Goal: Information Seeking & Learning: Learn about a topic

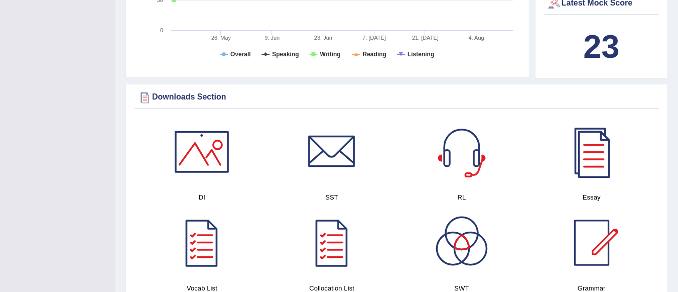
scroll to position [427, 0]
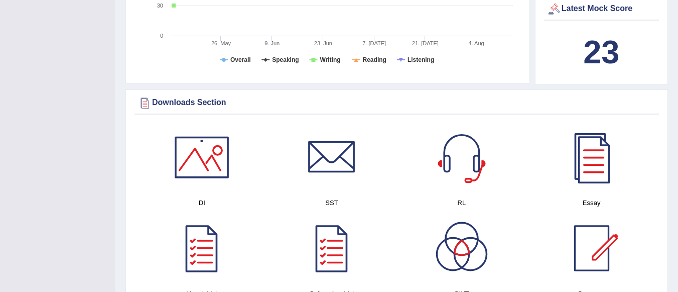
drag, startPoint x: 659, startPoint y: 132, endPoint x: 654, endPoint y: 163, distance: 32.0
click at [654, 163] on div "Downloads Section DI SST RL Essay Vocab List Collocation List SWT Grammar × Sor…" at bounding box center [397, 200] width 543 height 223
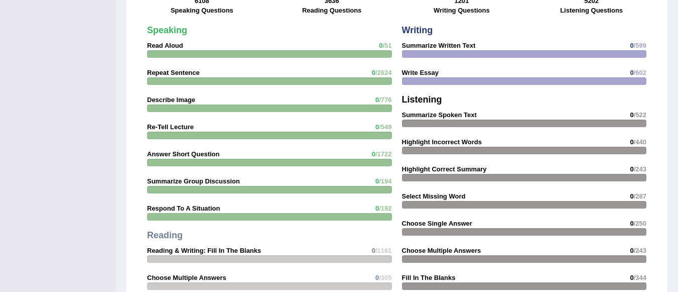
scroll to position [871, 0]
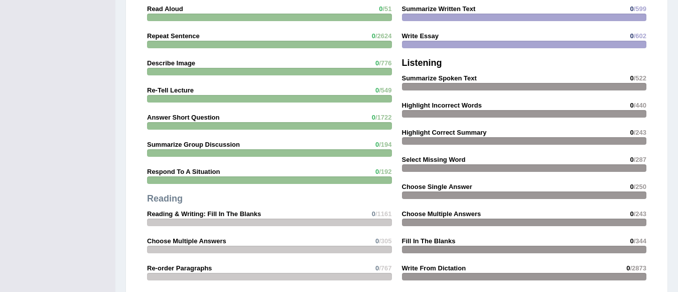
click at [660, 215] on div "Practice Question Progress 0 % 6108 Speaking Questions 0 % 3636 Reading Questio…" at bounding box center [397, 115] width 543 height 484
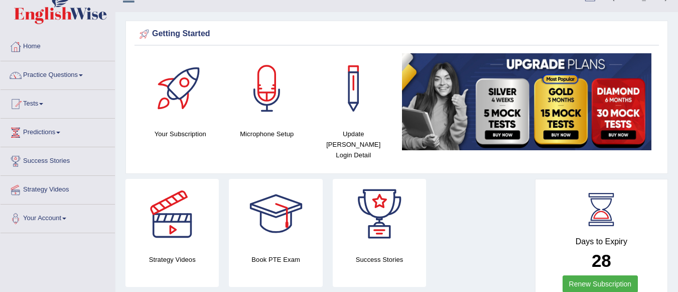
scroll to position [11, 0]
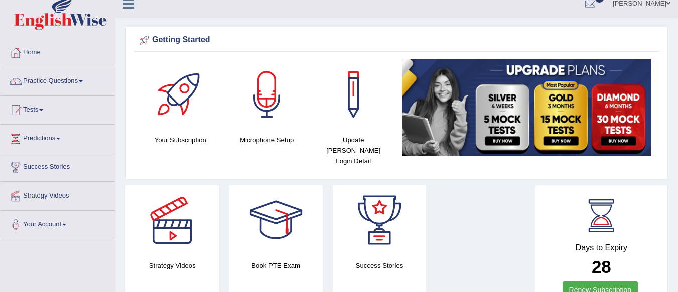
click at [51, 82] on link "Practice Questions" at bounding box center [58, 79] width 114 height 25
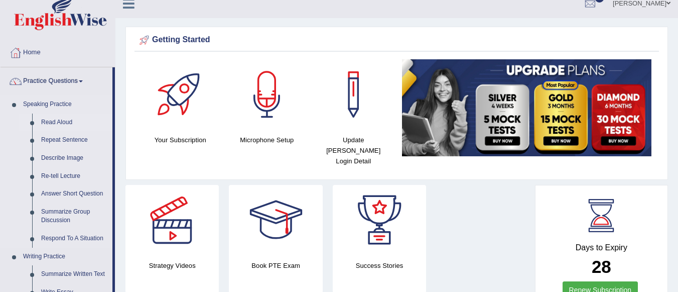
click at [55, 123] on link "Read Aloud" at bounding box center [75, 122] width 76 height 18
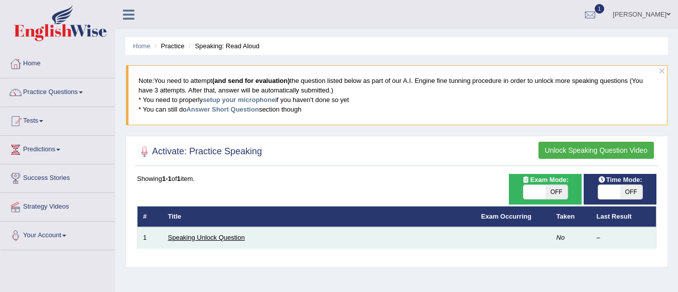
click at [212, 241] on link "Speaking Unlock Question" at bounding box center [206, 238] width 77 height 8
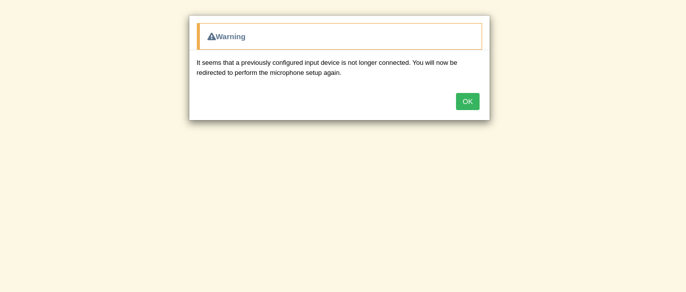
click at [465, 109] on button "OK" at bounding box center [467, 101] width 23 height 17
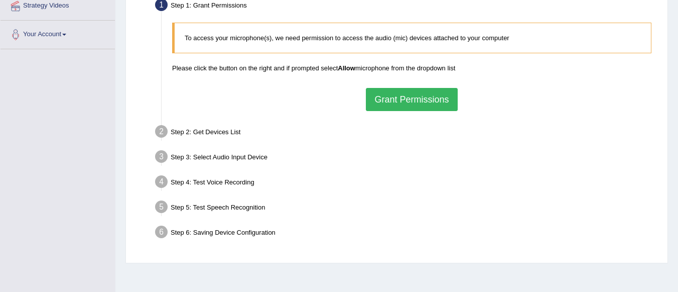
drag, startPoint x: 682, startPoint y: 154, endPoint x: 685, endPoint y: 259, distance: 104.5
click at [424, 98] on button "Grant Permissions" at bounding box center [411, 98] width 91 height 23
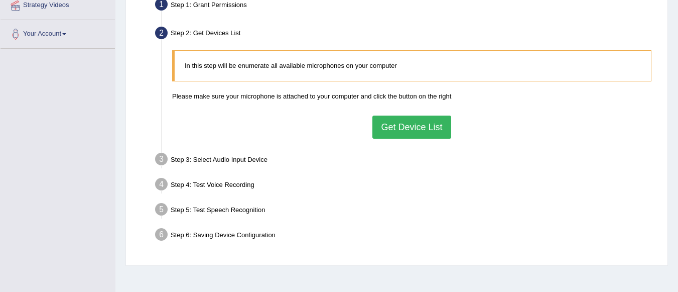
click at [411, 122] on button "Get Device List" at bounding box center [412, 126] width 78 height 23
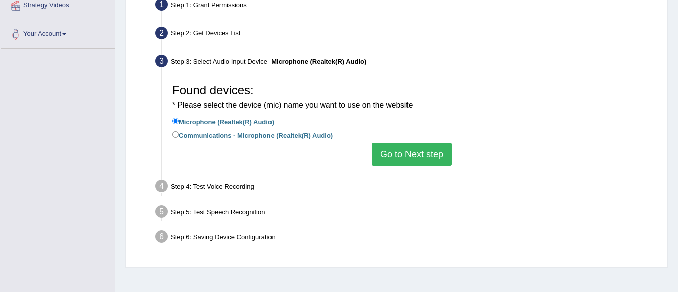
click at [390, 155] on button "Go to Next step" at bounding box center [412, 154] width 80 height 23
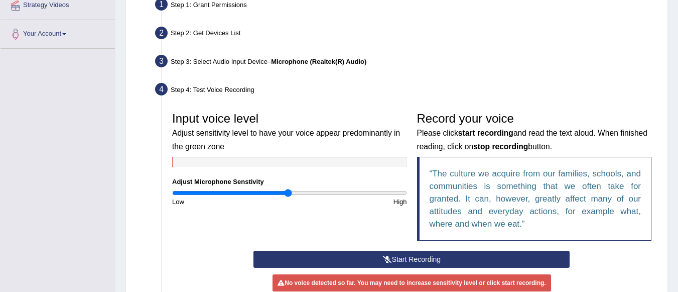
click at [411, 260] on button "Start Recording" at bounding box center [412, 259] width 316 height 17
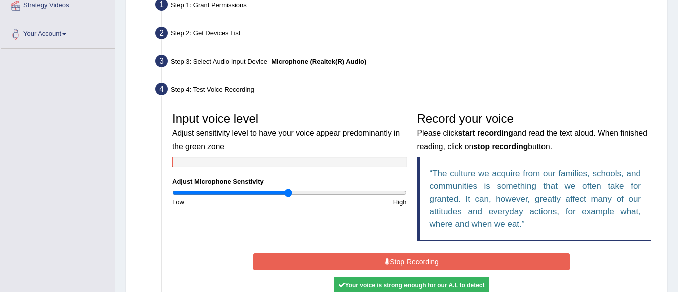
click at [411, 260] on button "Stop Recording" at bounding box center [412, 261] width 316 height 17
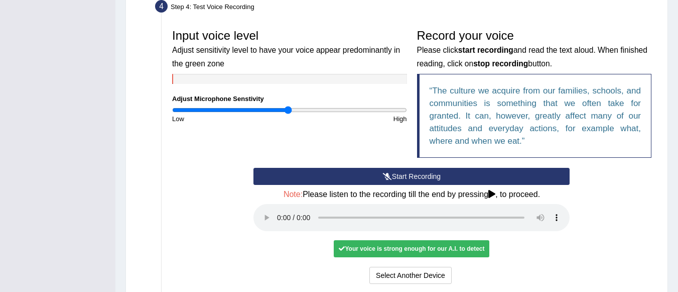
scroll to position [292, 0]
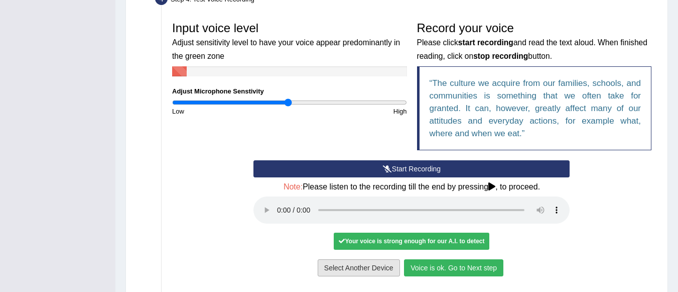
click at [398, 275] on button "Select Another Device" at bounding box center [359, 267] width 82 height 17
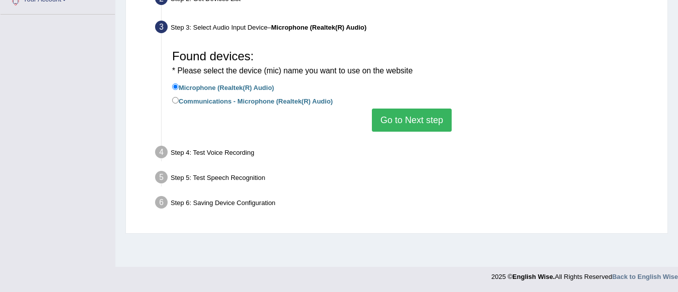
scroll to position [236, 0]
click at [415, 128] on button "Go to Next step" at bounding box center [412, 119] width 80 height 23
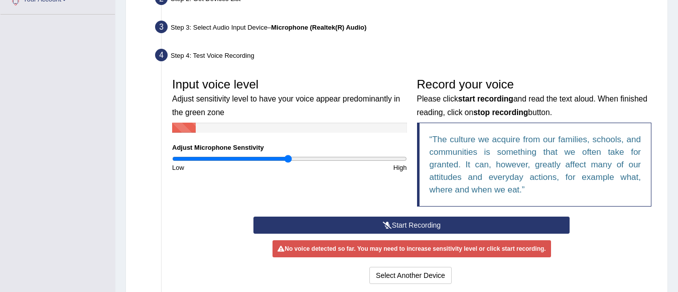
click at [385, 220] on button "Start Recording" at bounding box center [412, 224] width 316 height 17
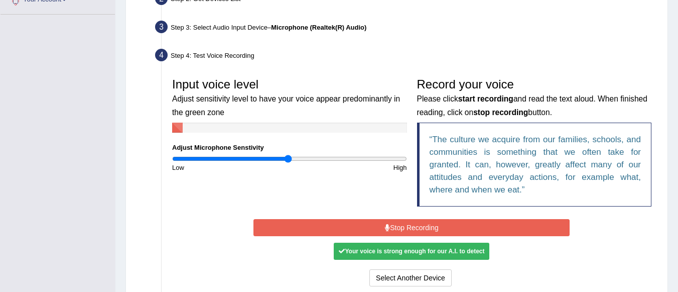
click at [395, 229] on button "Stop Recording" at bounding box center [412, 227] width 316 height 17
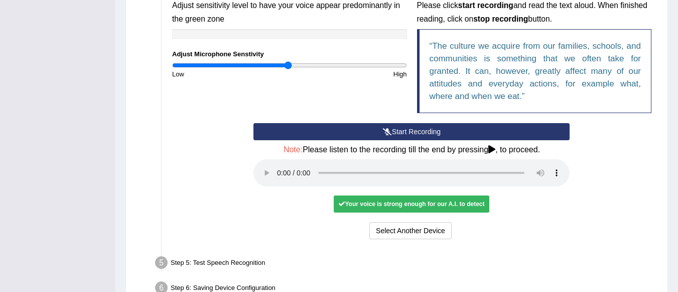
scroll to position [330, 0]
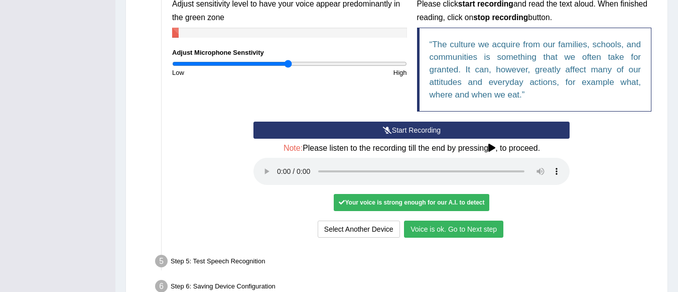
click at [439, 231] on button "Voice is ok. Go to Next step" at bounding box center [453, 228] width 99 height 17
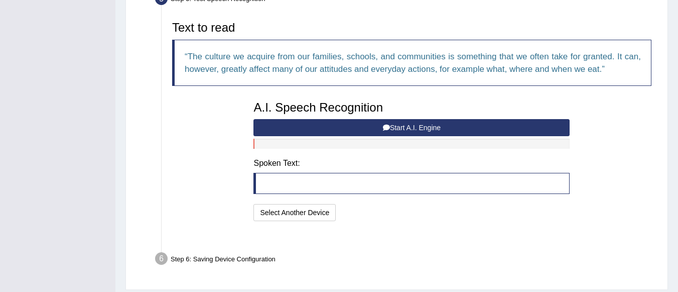
scroll to position [320, 0]
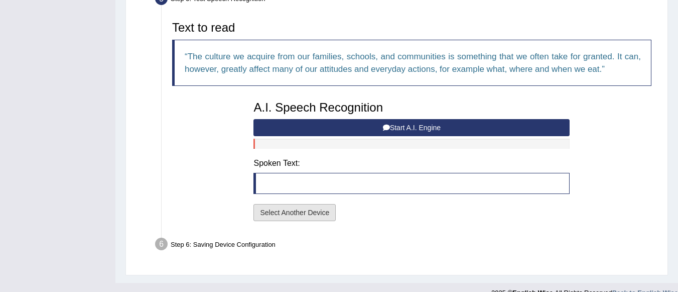
click at [292, 211] on button "Select Another Device" at bounding box center [295, 212] width 82 height 17
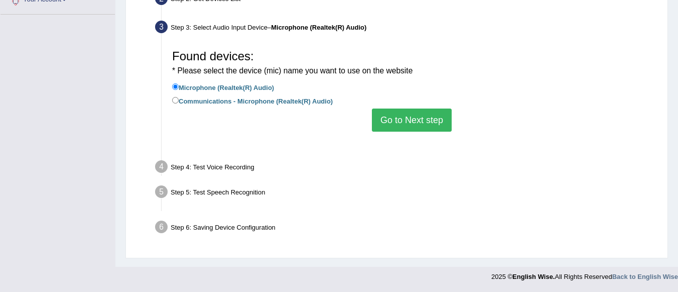
scroll to position [236, 0]
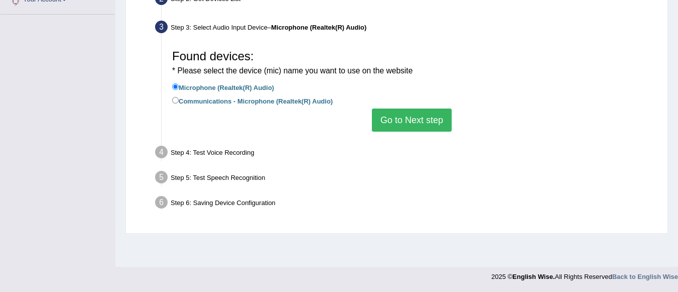
click at [385, 127] on button "Go to Next step" at bounding box center [412, 119] width 80 height 23
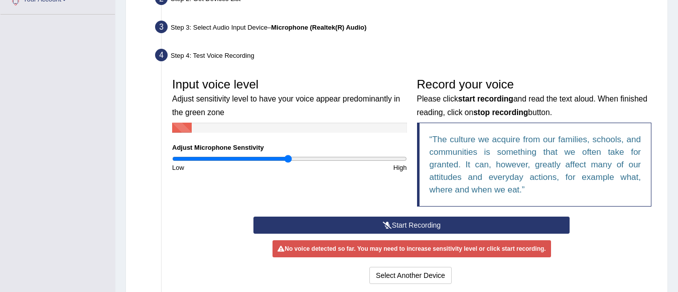
click at [357, 223] on button "Start Recording" at bounding box center [412, 224] width 316 height 17
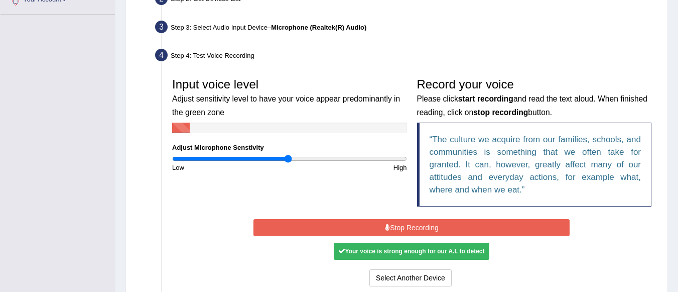
click at [357, 223] on button "Stop Recording" at bounding box center [412, 227] width 316 height 17
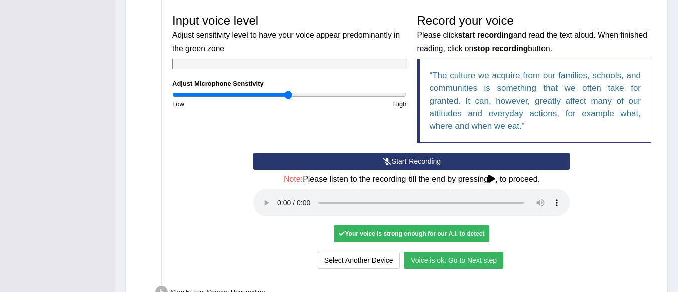
scroll to position [389, 0]
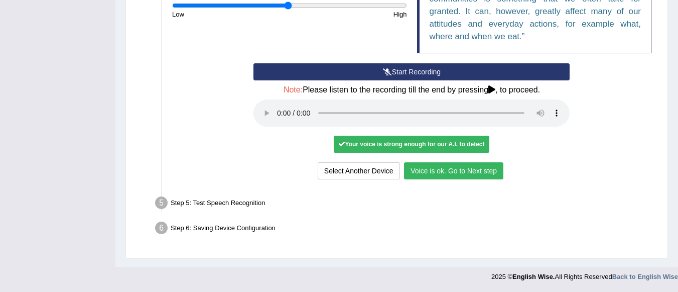
click at [415, 172] on button "Voice is ok. Go to Next step" at bounding box center [453, 170] width 99 height 17
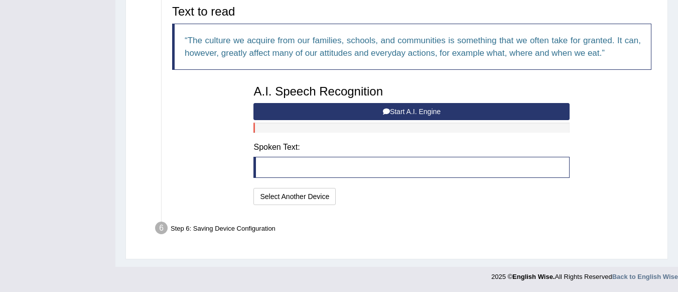
scroll to position [336, 0]
click at [431, 115] on button "Start A.I. Engine" at bounding box center [412, 111] width 316 height 17
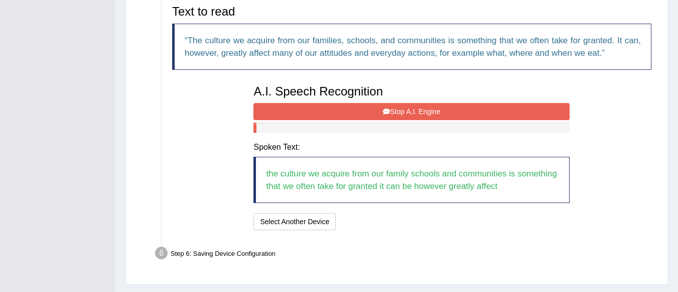
click at [431, 115] on button "Stop A.I. Engine" at bounding box center [412, 111] width 316 height 17
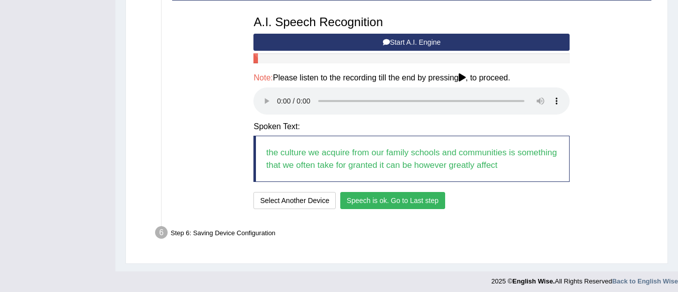
scroll to position [410, 0]
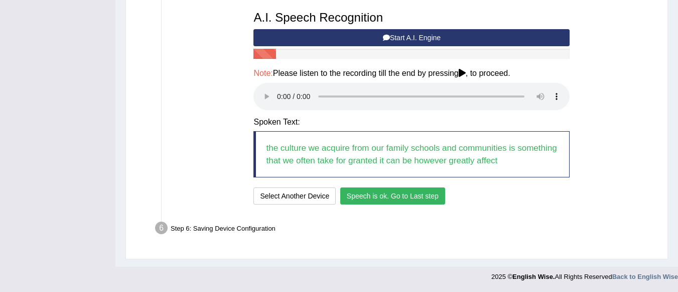
click at [409, 194] on button "Speech is ok. Go to Last step" at bounding box center [392, 195] width 105 height 17
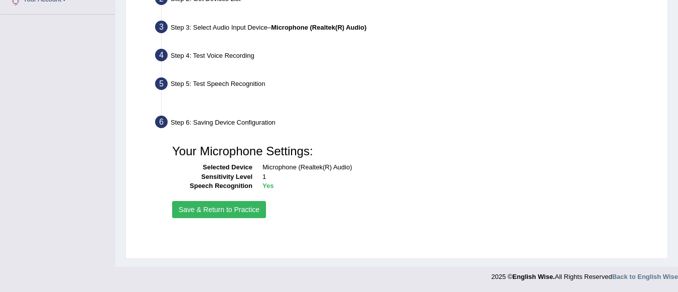
scroll to position [236, 0]
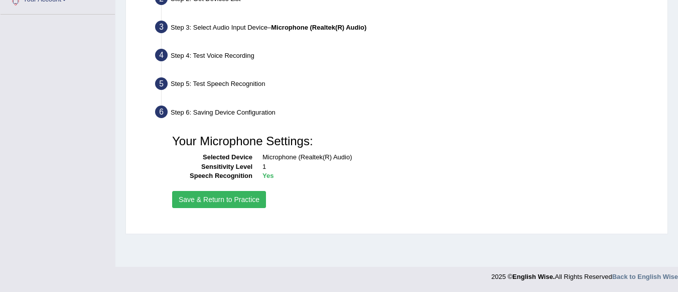
click at [212, 199] on button "Save & Return to Practice" at bounding box center [219, 199] width 94 height 17
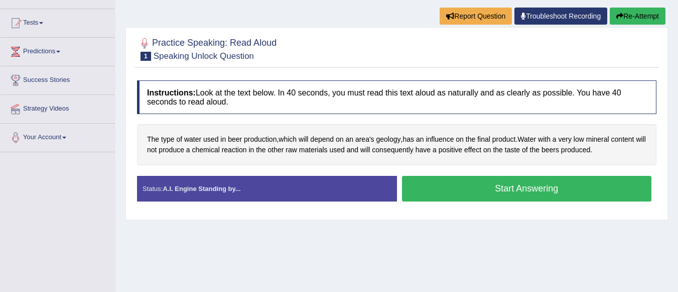
scroll to position [105, 0]
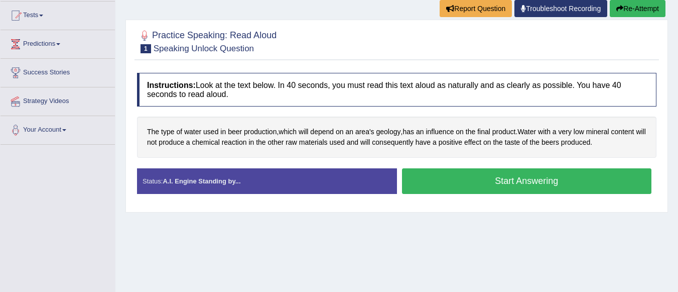
click at [517, 180] on button "Start Answering" at bounding box center [527, 181] width 250 height 26
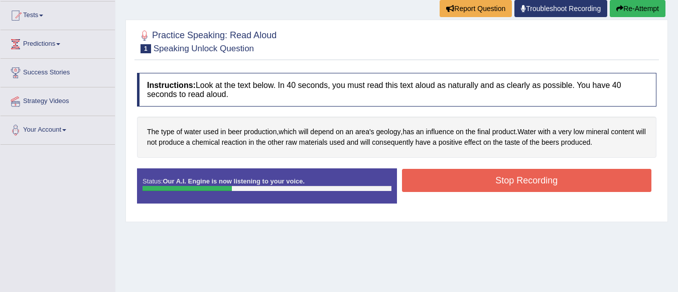
click at [517, 180] on button "Stop Recording" at bounding box center [527, 180] width 250 height 23
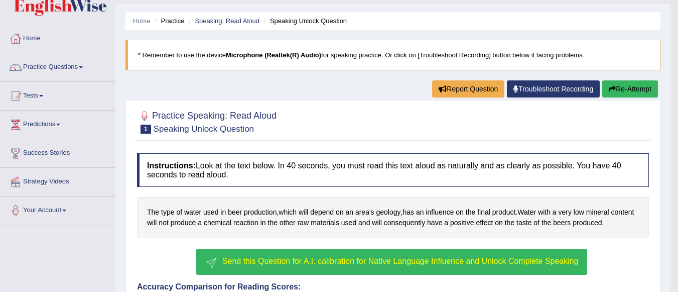
scroll to position [28, 0]
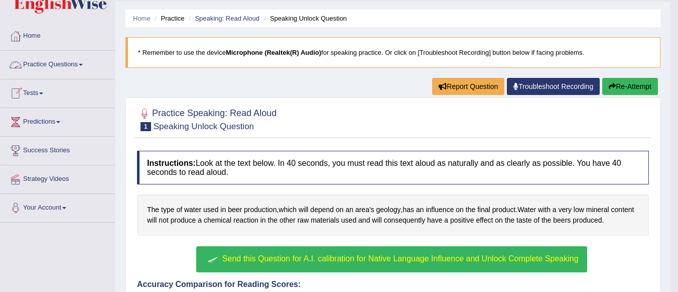
click at [75, 65] on link "Practice Questions" at bounding box center [58, 63] width 114 height 25
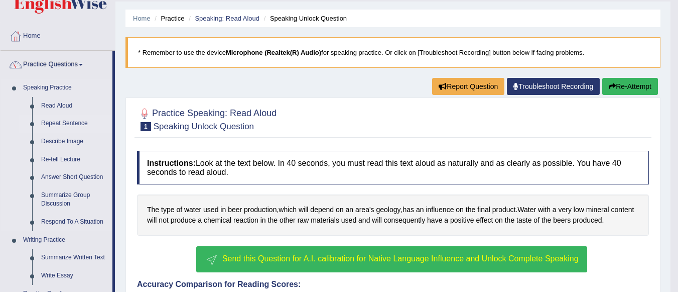
click at [65, 123] on link "Repeat Sentence" at bounding box center [75, 123] width 76 height 18
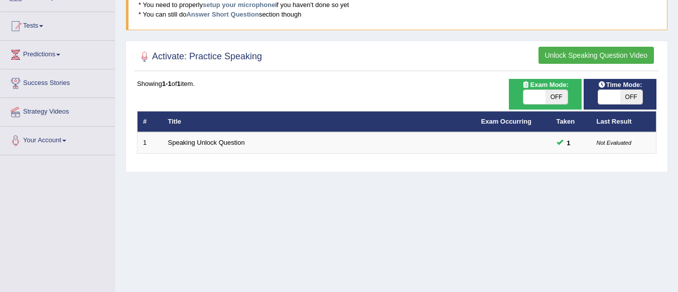
scroll to position [99, 0]
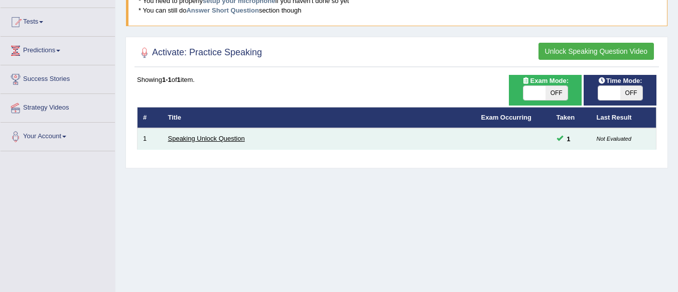
click at [213, 140] on link "Speaking Unlock Question" at bounding box center [206, 139] width 77 height 8
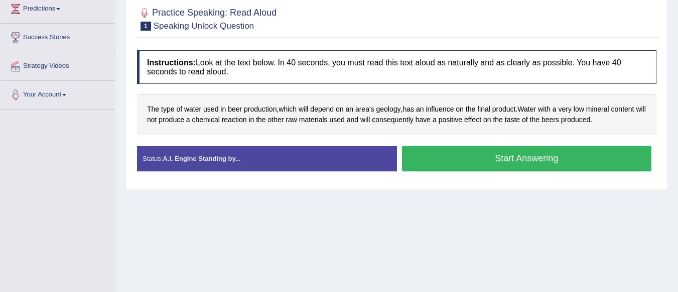
scroll to position [143, 0]
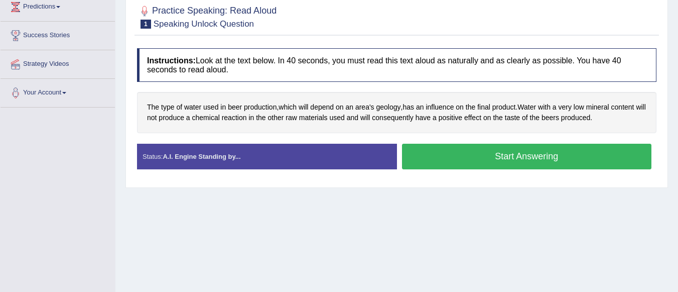
drag, startPoint x: 684, startPoint y: 115, endPoint x: 685, endPoint y: 189, distance: 73.8
click at [678, 149] on html "Toggle navigation Home Practice Questions Speaking Practice Read Aloud Repeat S…" at bounding box center [339, 3] width 678 height 292
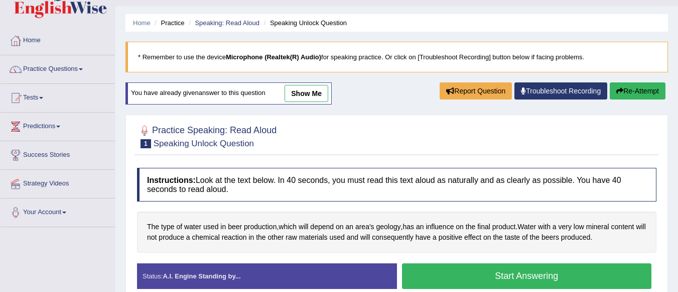
scroll to position [21, 0]
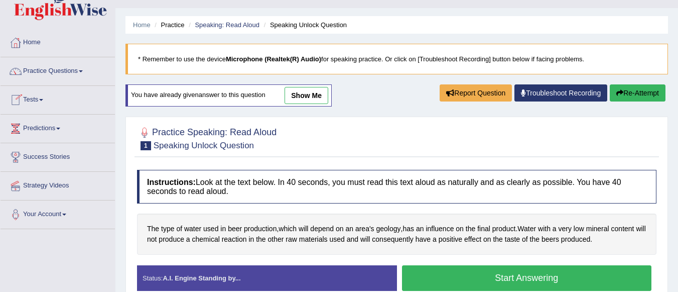
click at [60, 67] on link "Practice Questions" at bounding box center [58, 69] width 114 height 25
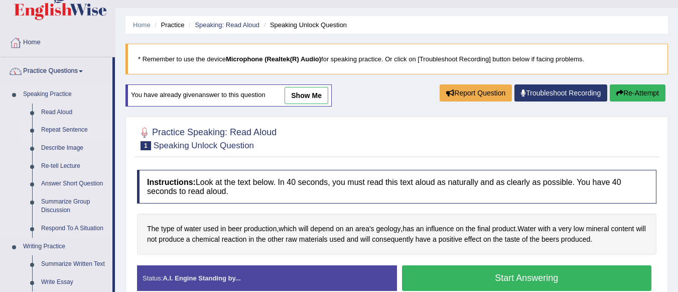
click at [50, 128] on link "Repeat Sentence" at bounding box center [75, 130] width 76 height 18
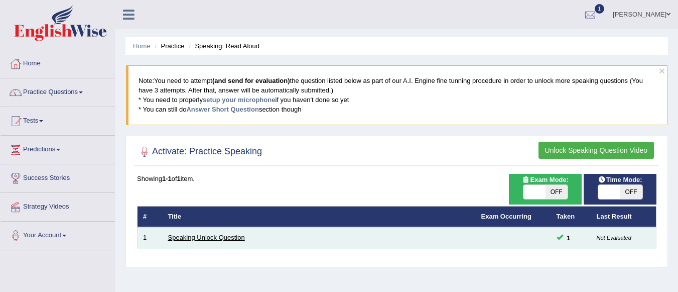
click at [204, 240] on link "Speaking Unlock Question" at bounding box center [206, 238] width 77 height 8
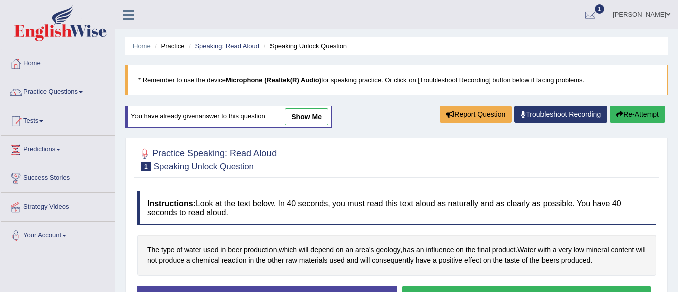
click at [308, 119] on link "show me" at bounding box center [307, 116] width 44 height 17
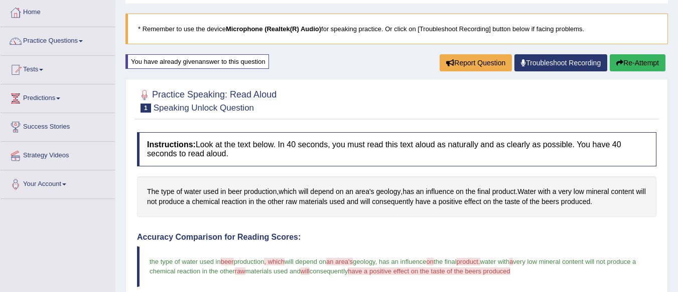
scroll to position [48, 0]
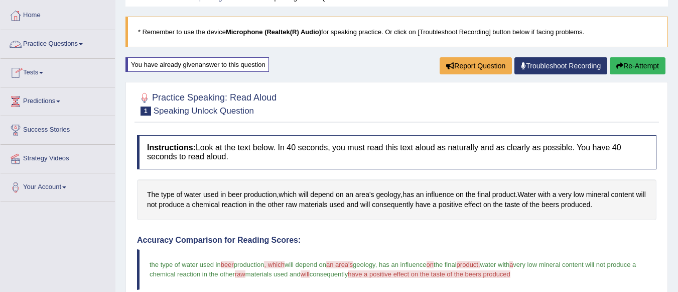
click at [75, 43] on link "Practice Questions" at bounding box center [58, 42] width 114 height 25
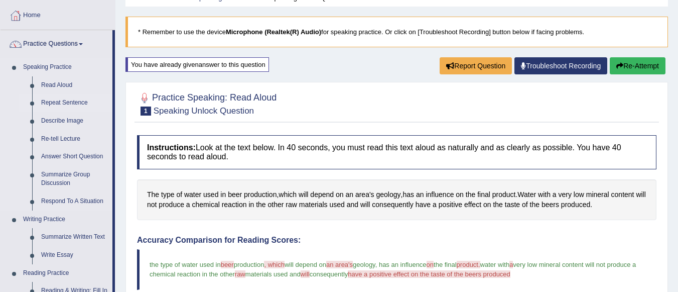
click at [47, 103] on link "Repeat Sentence" at bounding box center [75, 103] width 76 height 18
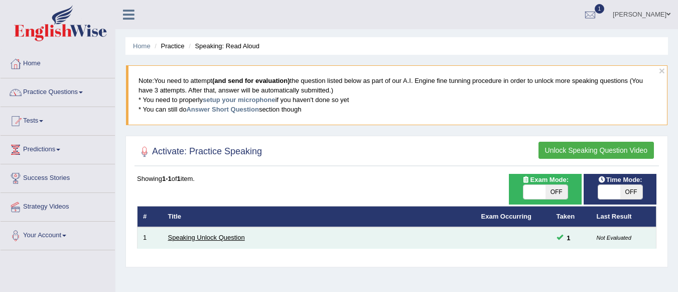
click at [200, 239] on link "Speaking Unlock Question" at bounding box center [206, 238] width 77 height 8
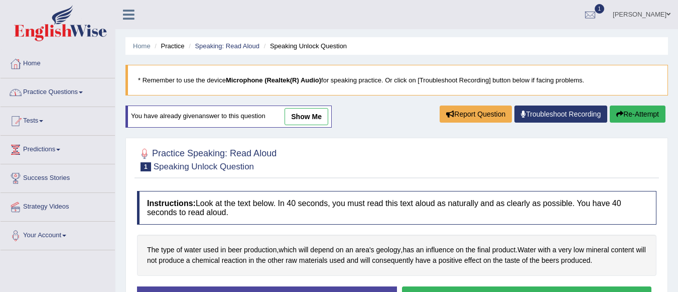
click at [44, 93] on link "Practice Questions" at bounding box center [58, 90] width 114 height 25
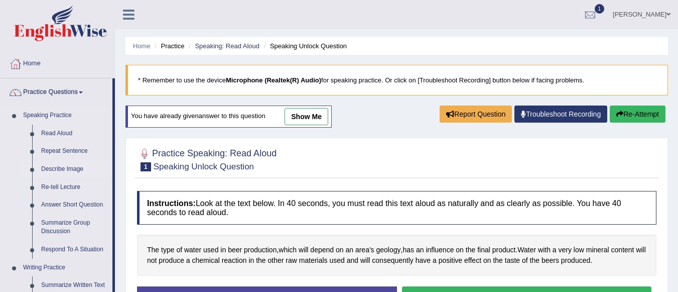
click at [54, 169] on link "Describe Image" at bounding box center [75, 169] width 76 height 18
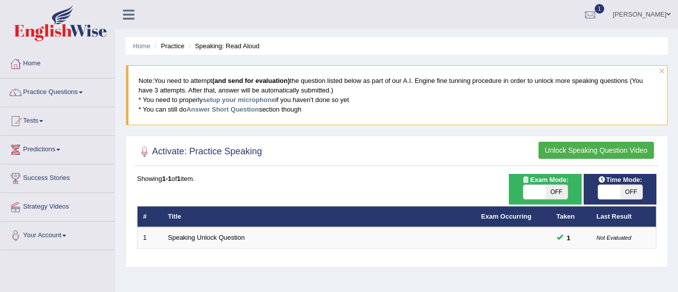
click at [596, 147] on button "Unlock Speaking Question Video" at bounding box center [596, 150] width 115 height 17
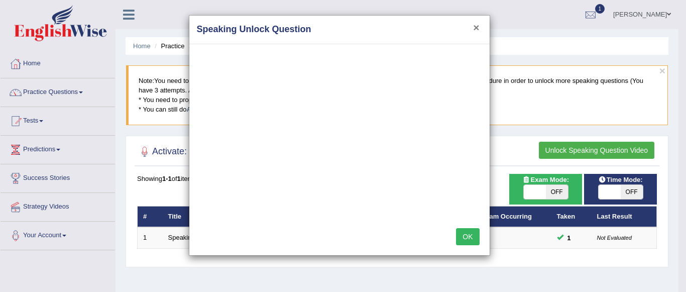
click at [477, 31] on button "×" at bounding box center [476, 27] width 6 height 11
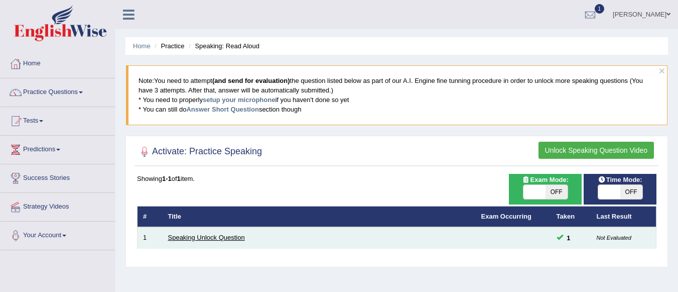
click at [196, 237] on link "Speaking Unlock Question" at bounding box center [206, 238] width 77 height 8
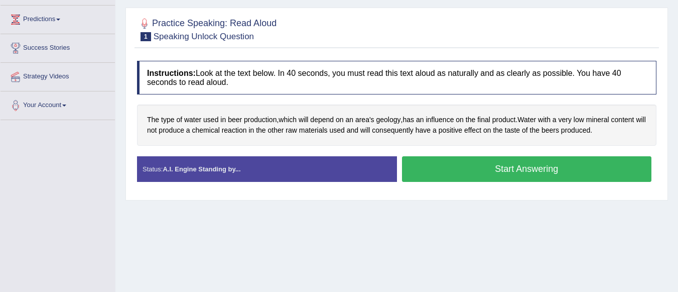
click at [505, 169] on button "Start Answering" at bounding box center [527, 169] width 250 height 26
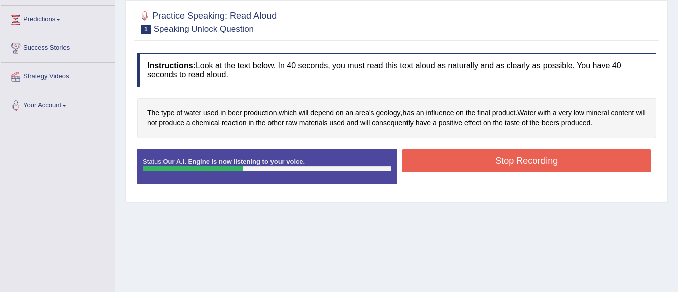
click at [505, 167] on button "Stop Recording" at bounding box center [527, 160] width 250 height 23
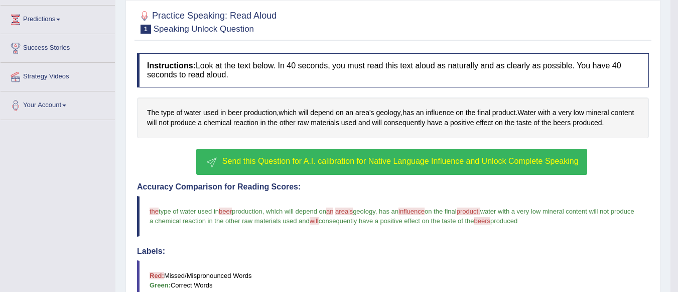
click at [352, 168] on button "Send this Question for A.I. calibration for Native Language Influence and Unloc…" at bounding box center [391, 162] width 391 height 26
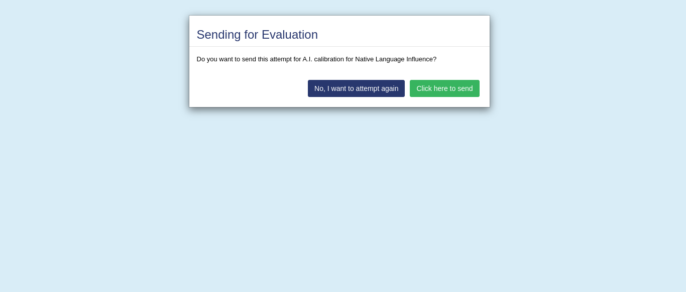
click at [429, 89] on button "Click here to send" at bounding box center [444, 88] width 69 height 17
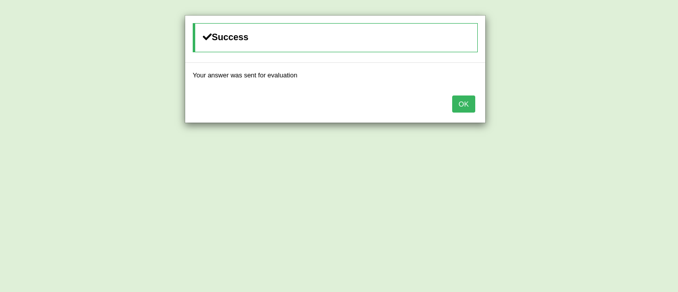
click at [464, 106] on button "OK" at bounding box center [463, 103] width 23 height 17
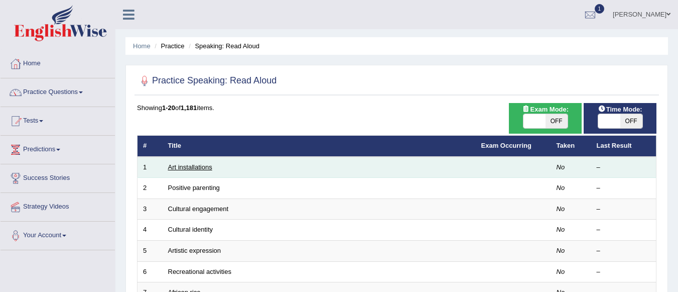
click at [177, 167] on link "Art installations" at bounding box center [190, 167] width 44 height 8
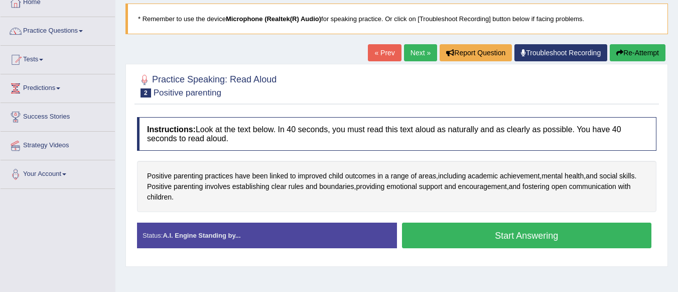
scroll to position [65, 0]
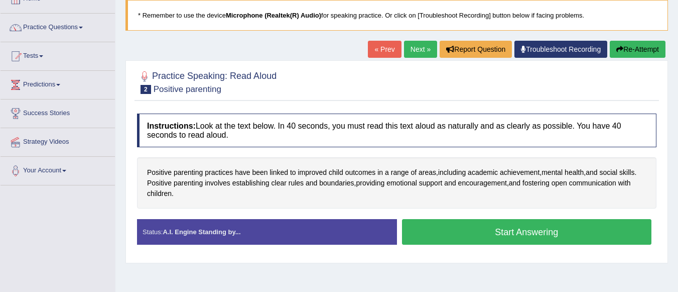
click at [678, 142] on html "Toggle navigation Home Practice Questions Speaking Practice Read Aloud Repeat S…" at bounding box center [339, 81] width 678 height 292
click at [467, 240] on button "Start Answering" at bounding box center [527, 232] width 250 height 26
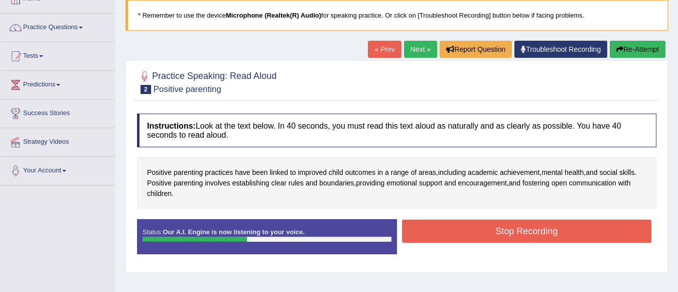
click at [439, 238] on button "Stop Recording" at bounding box center [527, 230] width 250 height 23
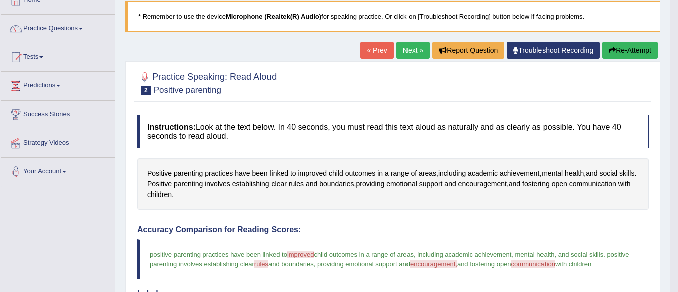
scroll to position [16, 0]
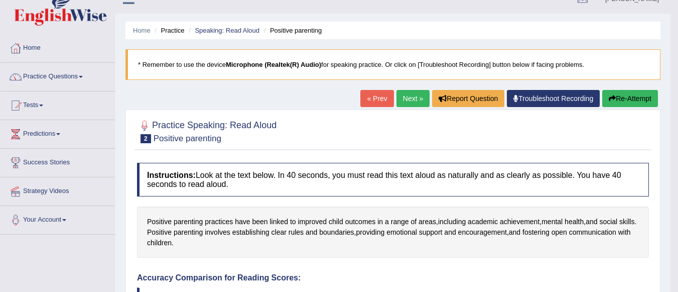
click at [402, 98] on link "Next »" at bounding box center [413, 98] width 33 height 17
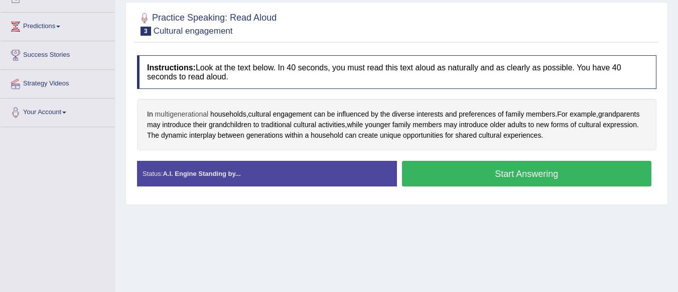
click at [182, 116] on span "multigenerational" at bounding box center [182, 114] width 54 height 11
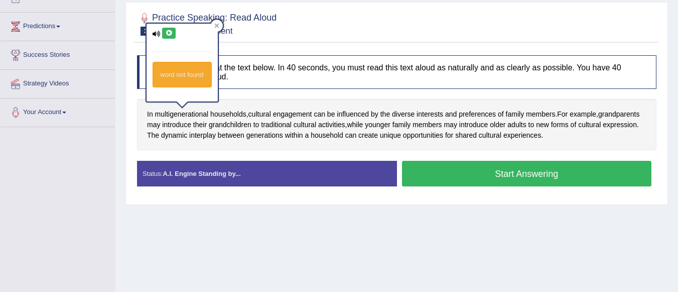
click at [169, 33] on icon at bounding box center [169, 33] width 8 height 6
click at [217, 23] on div at bounding box center [217, 26] width 12 height 12
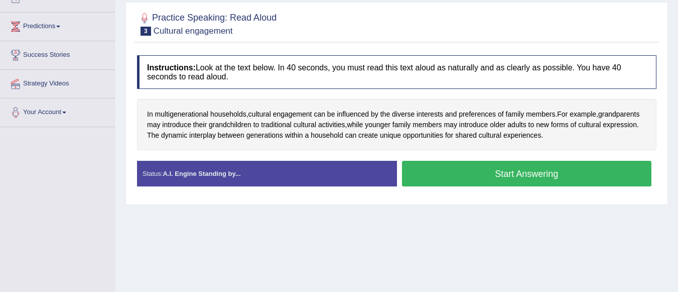
click at [499, 172] on button "Start Answering" at bounding box center [527, 174] width 250 height 26
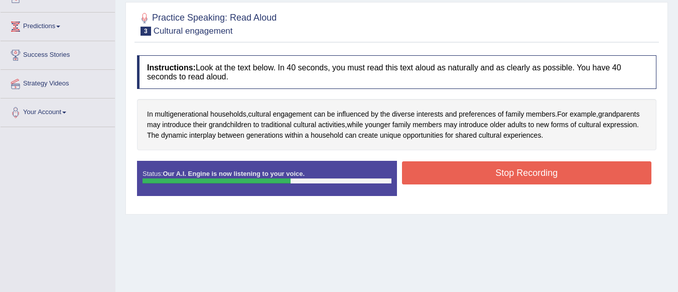
click at [531, 175] on button "Stop Recording" at bounding box center [527, 172] width 250 height 23
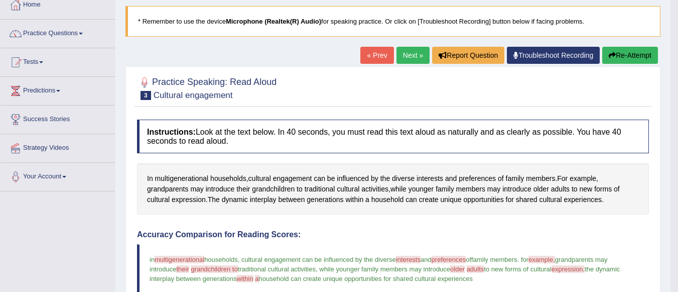
scroll to position [60, 0]
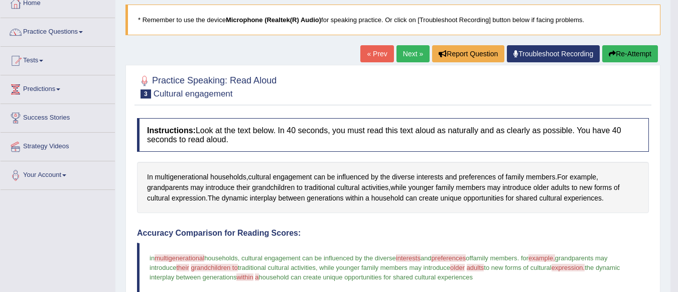
click at [397, 58] on link "Next »" at bounding box center [413, 53] width 33 height 17
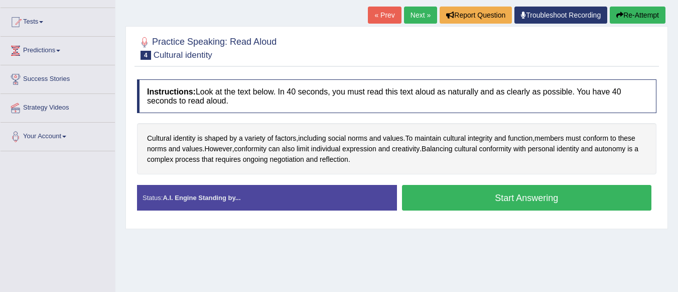
scroll to position [101, 0]
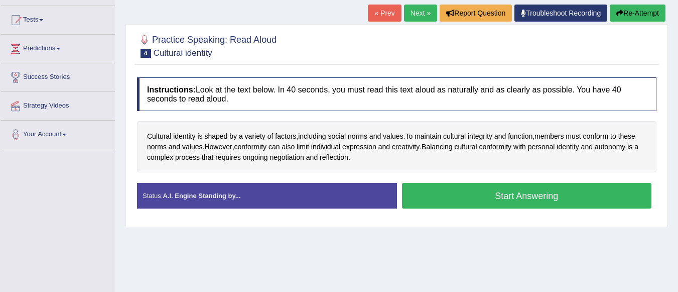
click at [494, 197] on button "Start Answering" at bounding box center [527, 196] width 250 height 26
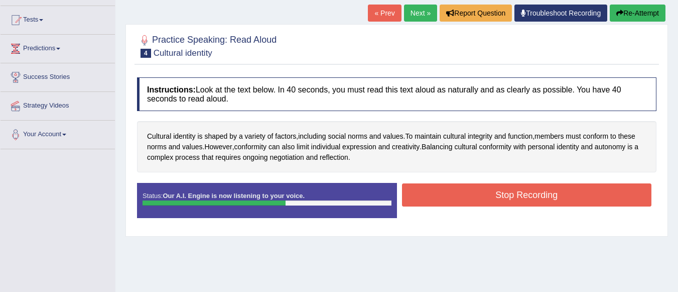
click at [521, 196] on button "Stop Recording" at bounding box center [527, 194] width 250 height 23
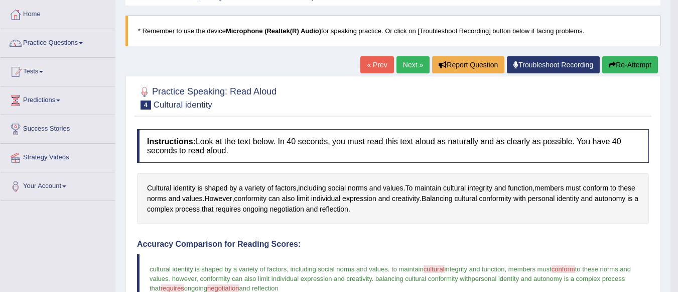
scroll to position [40, 0]
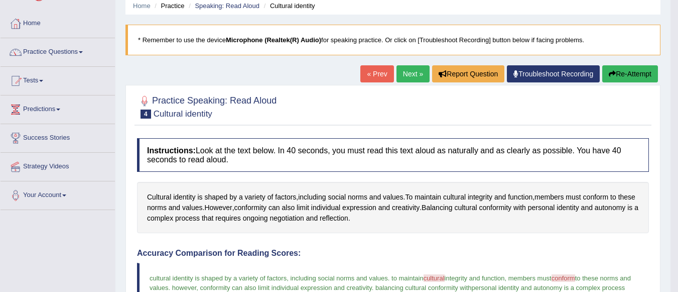
click at [405, 72] on link "Next »" at bounding box center [413, 73] width 33 height 17
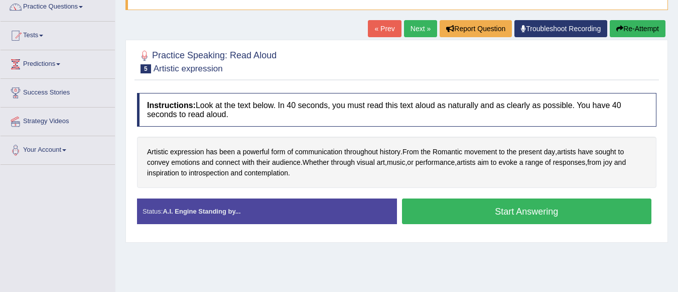
click at [678, 180] on html "Toggle navigation Home Practice Questions Speaking Practice Read Aloud Repeat S…" at bounding box center [339, 61] width 678 height 292
click at [462, 208] on button "Start Answering" at bounding box center [527, 211] width 250 height 26
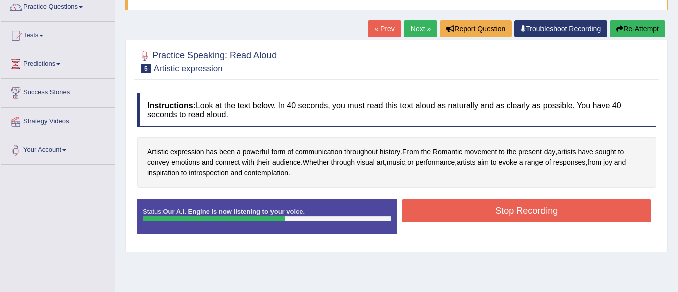
click at [472, 216] on button "Stop Recording" at bounding box center [527, 210] width 250 height 23
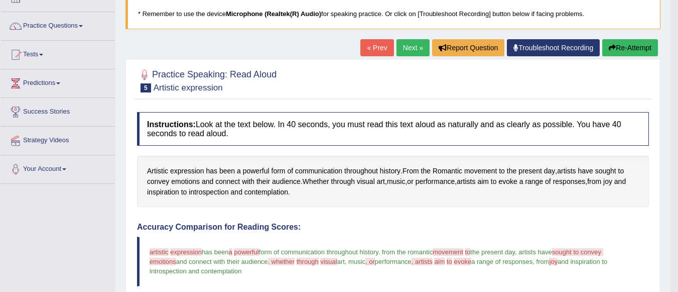
scroll to position [65, 0]
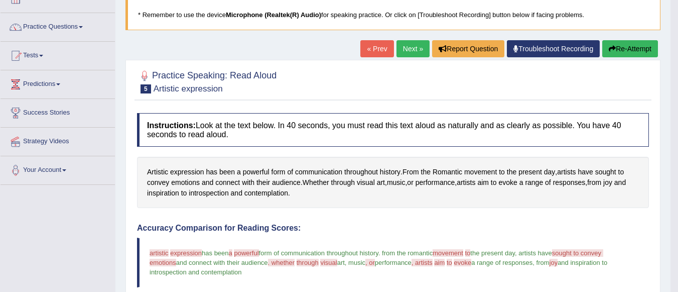
click at [402, 48] on link "Next »" at bounding box center [413, 48] width 33 height 17
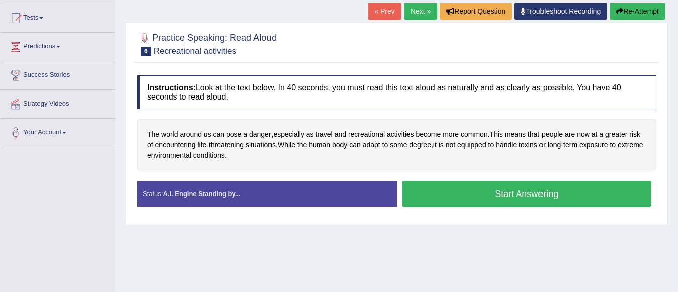
scroll to position [104, 0]
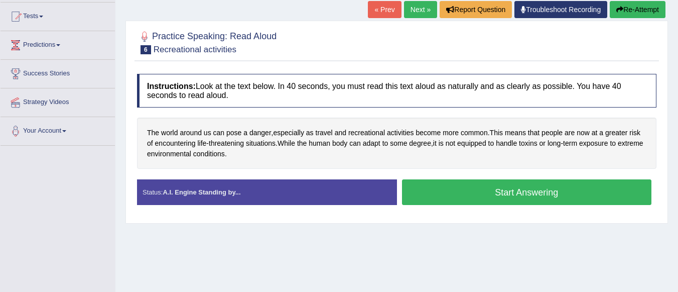
click at [476, 192] on button "Start Answering" at bounding box center [527, 192] width 250 height 26
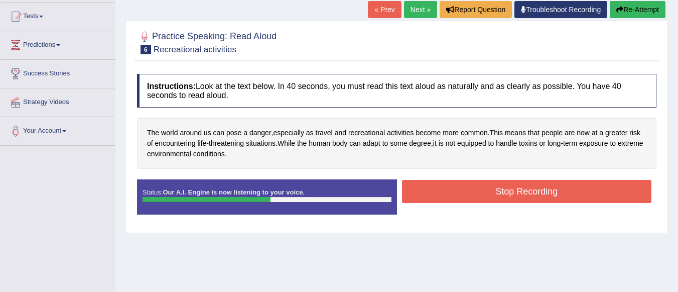
click at [476, 192] on button "Stop Recording" at bounding box center [527, 191] width 250 height 23
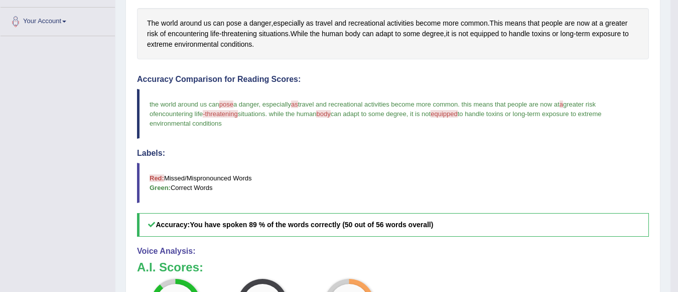
scroll to position [91, 0]
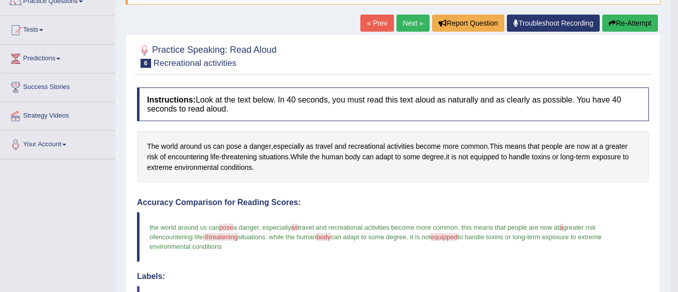
click at [406, 26] on link "Next »" at bounding box center [413, 23] width 33 height 17
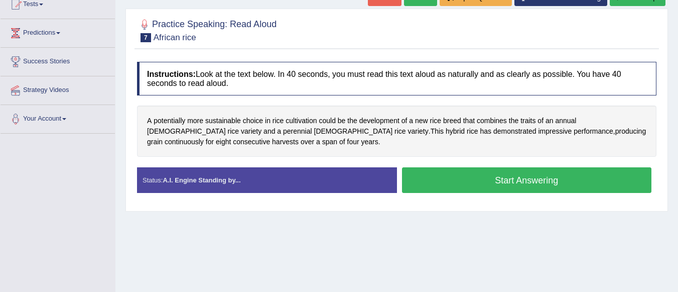
scroll to position [127, 0]
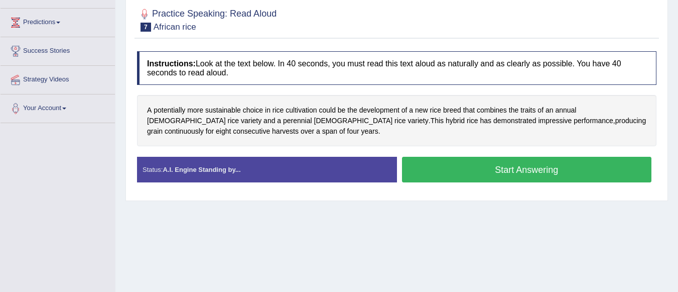
drag, startPoint x: 0, startPoint y: 0, endPoint x: 678, endPoint y: 211, distance: 710.4
click at [678, 165] on html "Toggle navigation Home Practice Questions Speaking Practice Read Aloud Repeat S…" at bounding box center [339, 19] width 678 height 292
click at [503, 177] on button "Start Answering" at bounding box center [527, 170] width 250 height 26
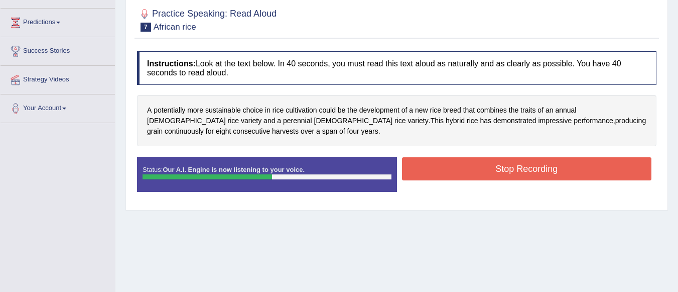
click at [442, 177] on button "Stop Recording" at bounding box center [527, 168] width 250 height 23
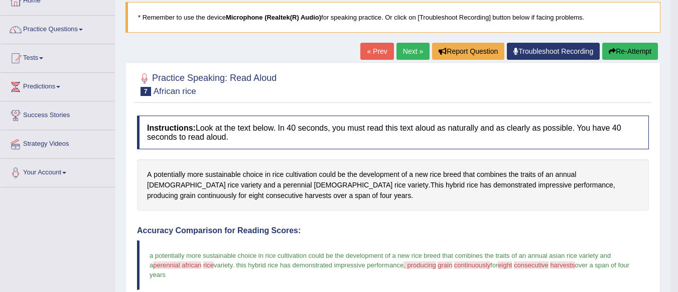
scroll to position [59, 0]
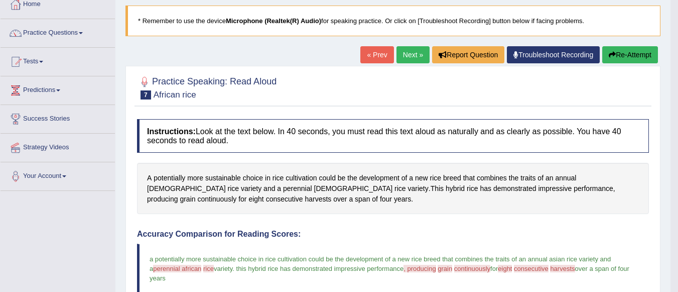
click at [410, 53] on link "Next »" at bounding box center [413, 54] width 33 height 17
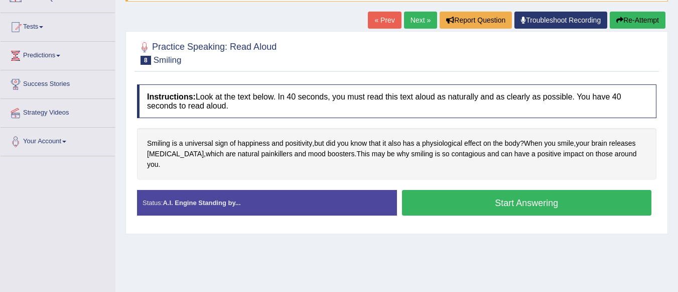
click at [497, 190] on button "Start Answering" at bounding box center [527, 203] width 250 height 26
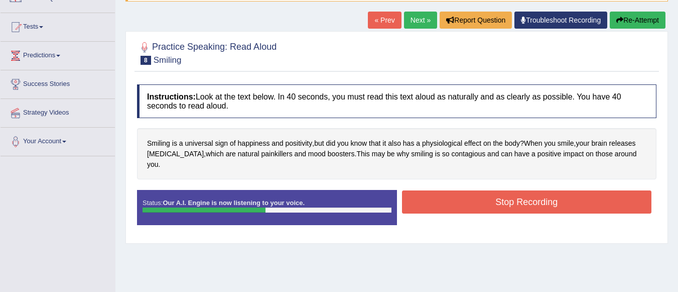
click at [519, 190] on button "Stop Recording" at bounding box center [527, 201] width 250 height 23
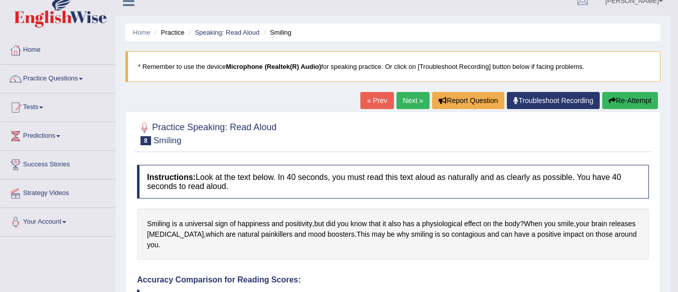
scroll to position [12, 0]
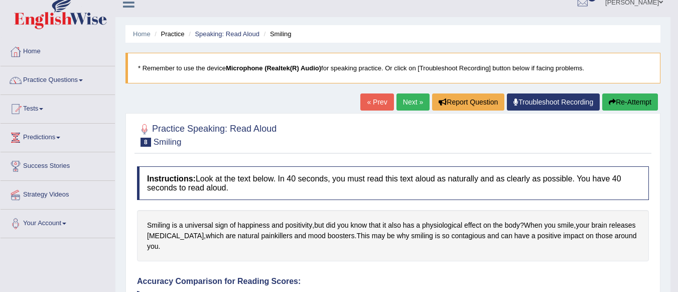
click at [398, 102] on link "Next »" at bounding box center [413, 101] width 33 height 17
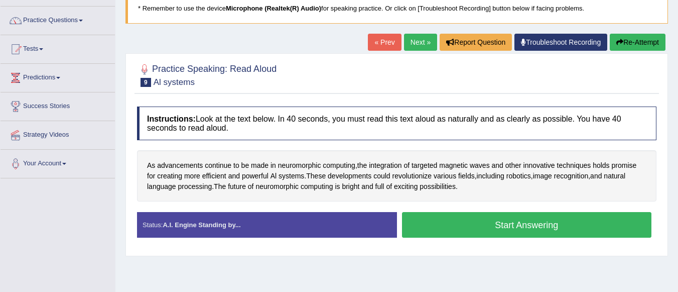
click at [678, 195] on html "Toggle navigation Home Practice Questions Speaking Practice Read Aloud Repeat S…" at bounding box center [339, 74] width 678 height 292
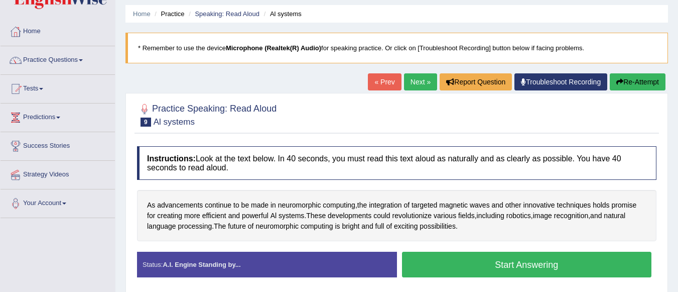
scroll to position [31, 0]
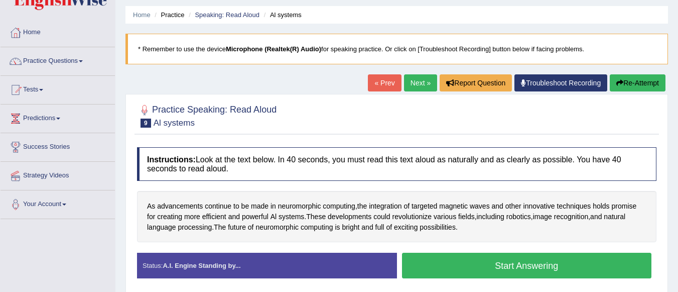
click at [425, 91] on link "Next »" at bounding box center [420, 82] width 33 height 17
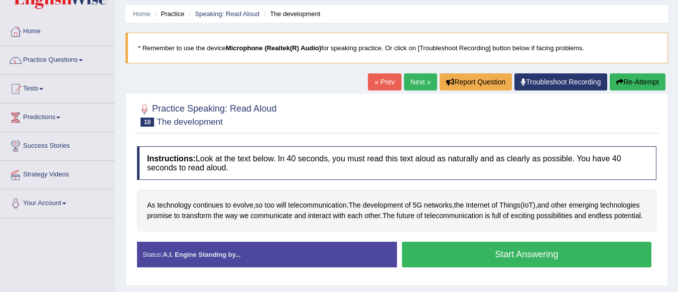
scroll to position [41, 0]
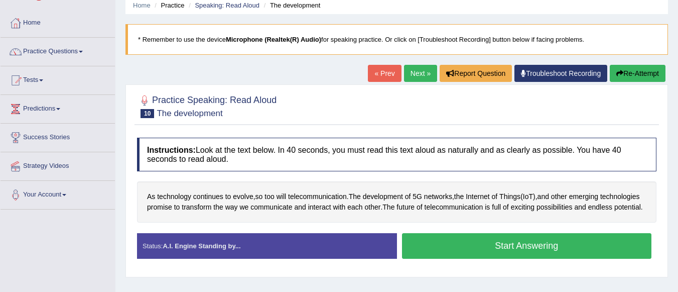
click at [591, 259] on button "Start Answering" at bounding box center [527, 246] width 250 height 26
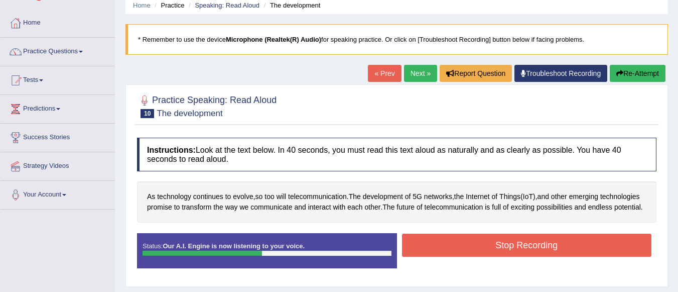
click at [484, 256] on button "Stop Recording" at bounding box center [527, 245] width 250 height 23
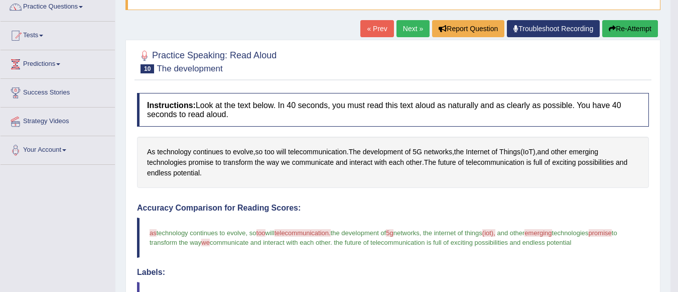
scroll to position [73, 0]
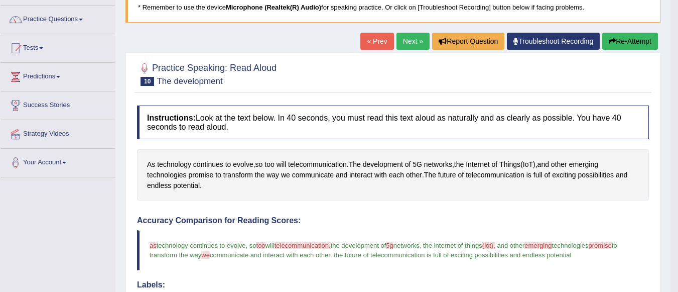
click at [398, 39] on link "Next »" at bounding box center [413, 41] width 33 height 17
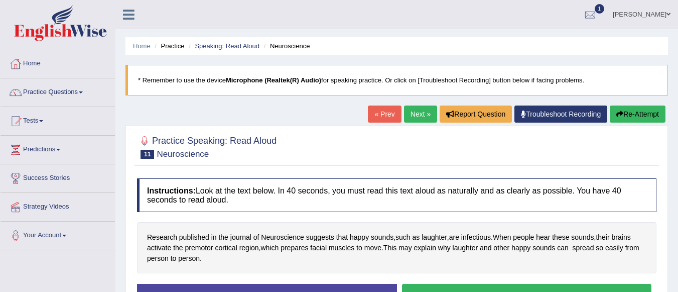
click at [678, 126] on html "Toggle navigation Home Practice Questions Speaking Practice Read Aloud Repeat S…" at bounding box center [339, 146] width 678 height 292
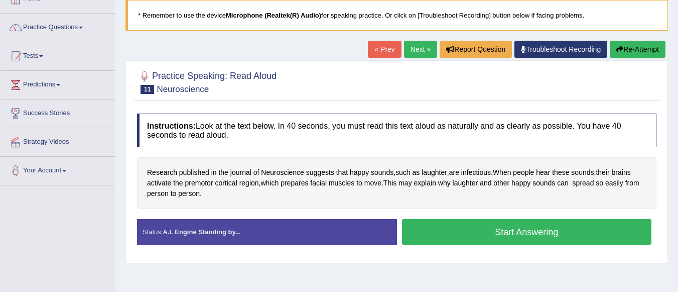
scroll to position [65, 0]
click at [517, 232] on button "Start Answering" at bounding box center [527, 232] width 250 height 26
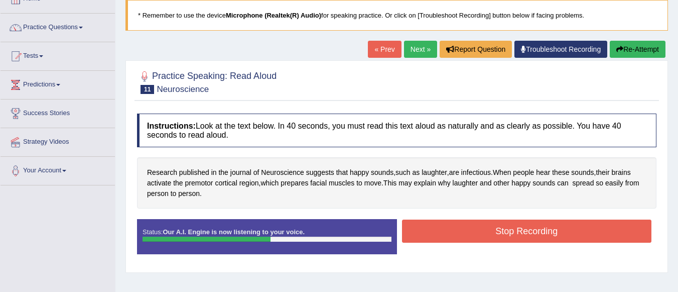
click at [453, 227] on button "Stop Recording" at bounding box center [527, 230] width 250 height 23
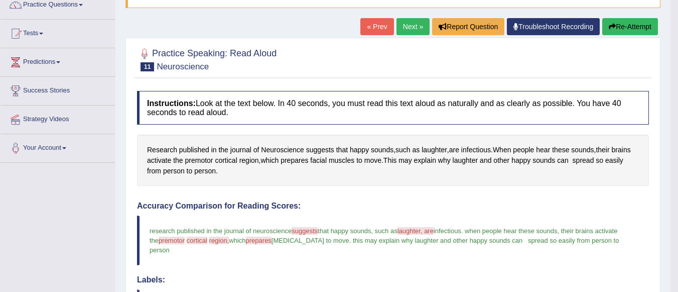
scroll to position [81, 0]
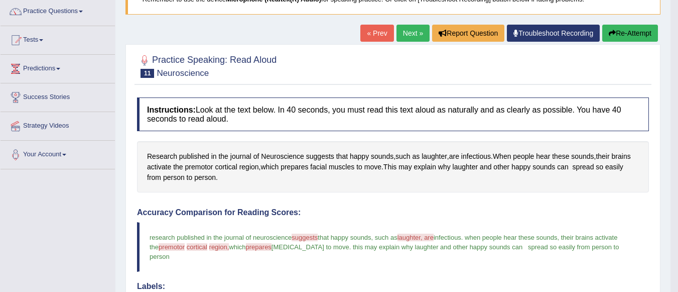
click at [403, 34] on link "Next »" at bounding box center [413, 33] width 33 height 17
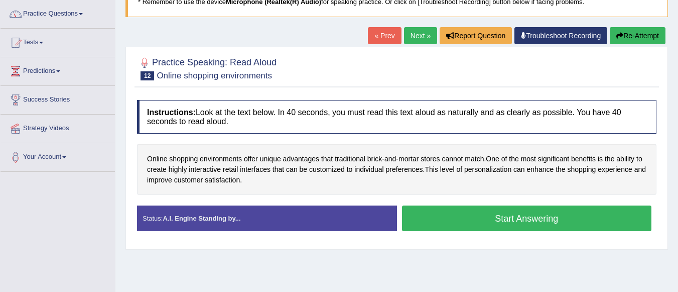
click at [678, 196] on html "Toggle navigation Home Practice Questions Speaking Practice Read Aloud Repeat S…" at bounding box center [339, 68] width 678 height 292
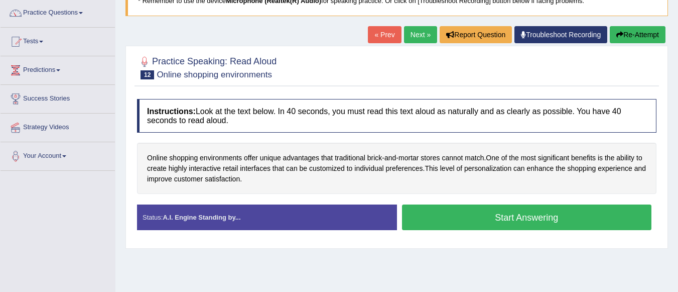
click at [505, 216] on button "Start Answering" at bounding box center [527, 217] width 250 height 26
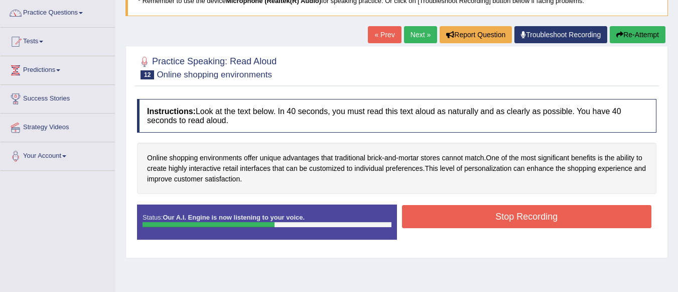
click at [471, 221] on button "Stop Recording" at bounding box center [527, 216] width 250 height 23
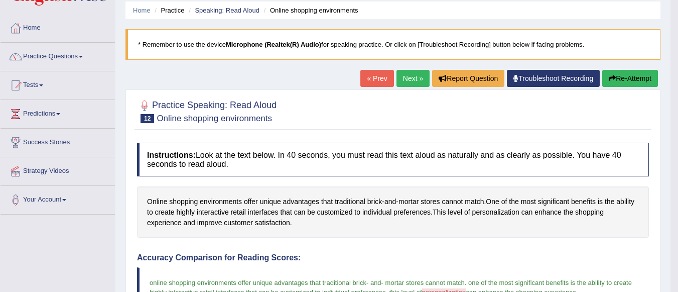
scroll to position [29, 0]
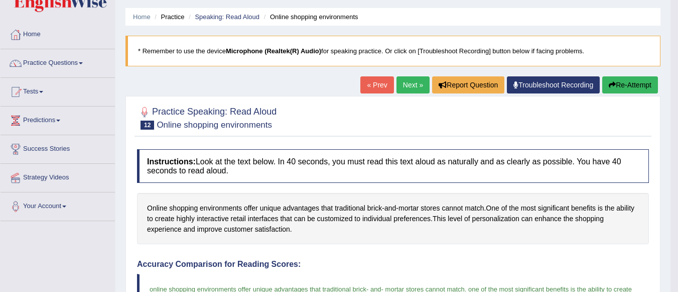
click at [399, 88] on link "Next »" at bounding box center [413, 84] width 33 height 17
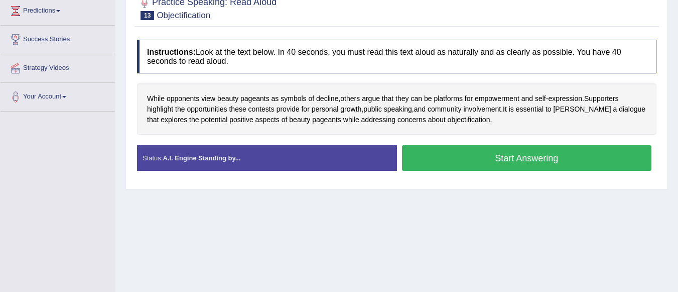
drag, startPoint x: 0, startPoint y: 0, endPoint x: 683, endPoint y: 215, distance: 716.6
click at [678, 153] on html "Toggle navigation Home Practice Questions Speaking Practice Read Aloud Repeat S…" at bounding box center [339, 7] width 678 height 292
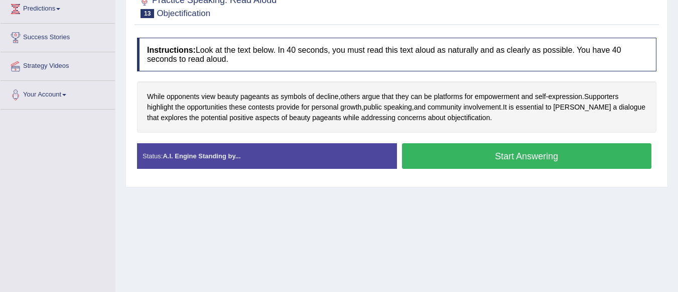
click at [511, 162] on button "Start Answering" at bounding box center [527, 156] width 250 height 26
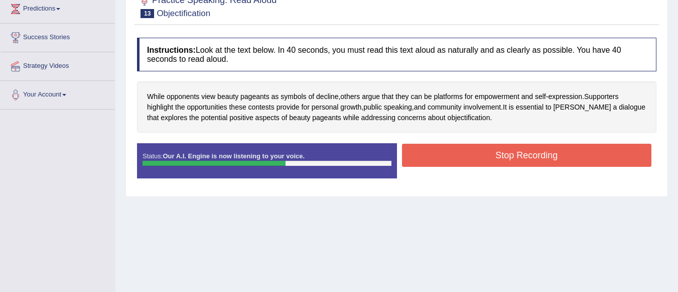
click at [469, 156] on button "Stop Recording" at bounding box center [527, 155] width 250 height 23
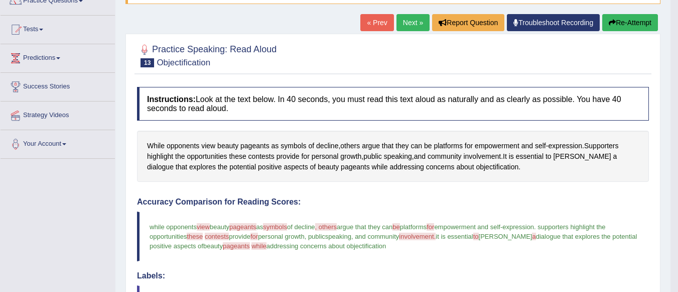
scroll to position [60, 0]
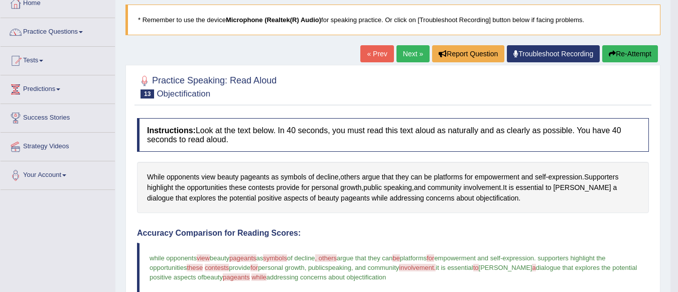
click at [409, 53] on link "Next »" at bounding box center [413, 53] width 33 height 17
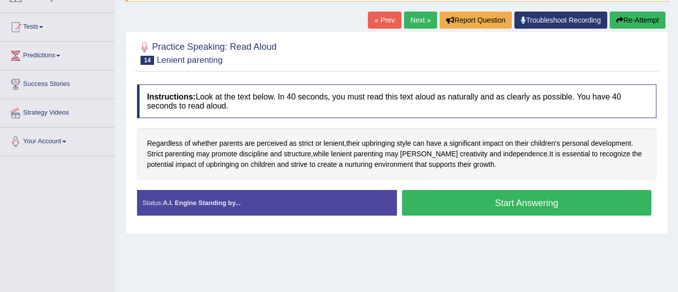
scroll to position [103, 0]
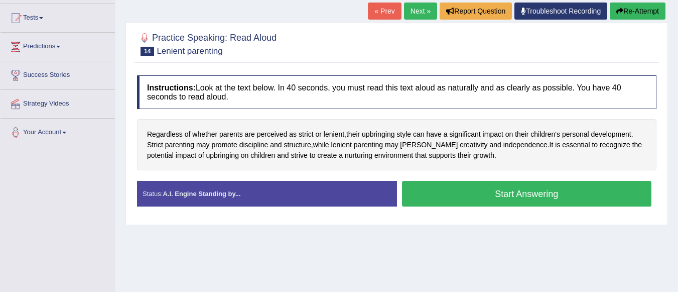
click at [444, 196] on button "Start Answering" at bounding box center [527, 194] width 250 height 26
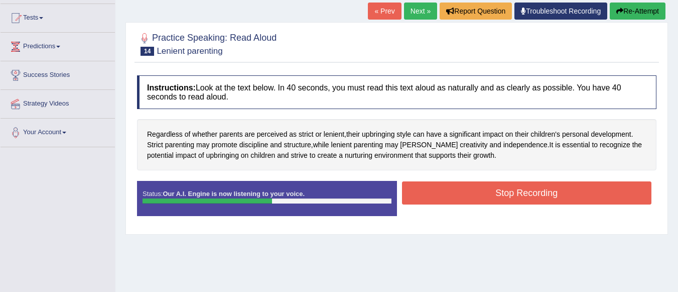
click at [457, 191] on button "Stop Recording" at bounding box center [527, 192] width 250 height 23
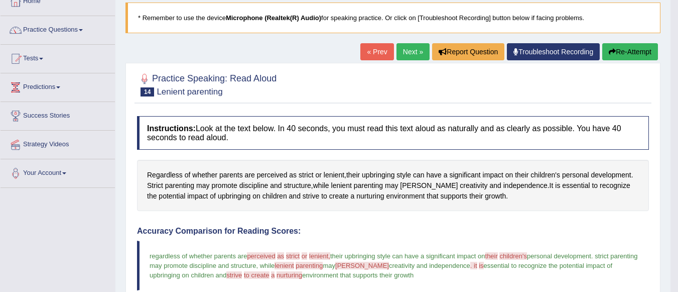
scroll to position [64, 0]
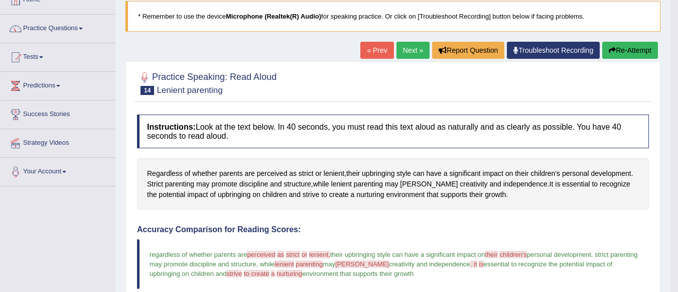
click at [410, 55] on link "Next »" at bounding box center [413, 50] width 33 height 17
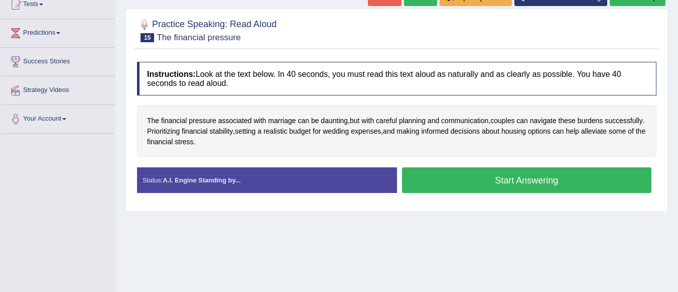
click at [678, 175] on html "Toggle navigation Home Practice Questions Speaking Practice Read Aloud Repeat S…" at bounding box center [339, 30] width 678 height 292
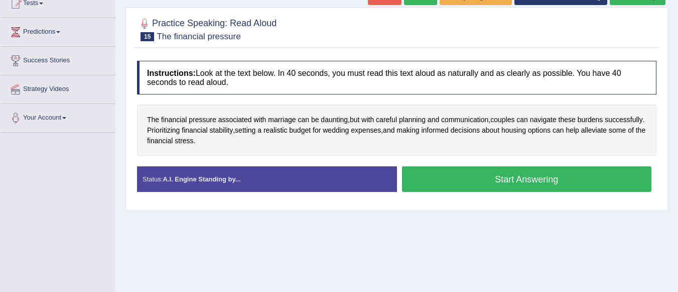
click at [481, 181] on button "Start Answering" at bounding box center [527, 179] width 250 height 26
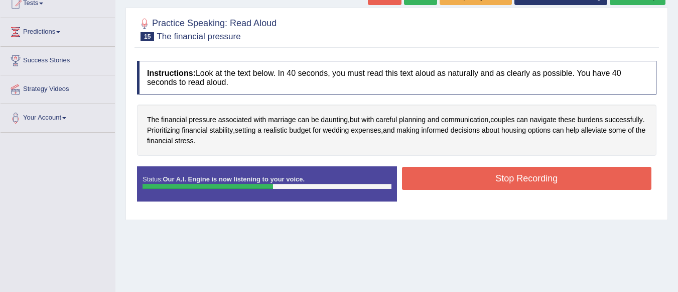
click at [479, 177] on button "Stop Recording" at bounding box center [527, 178] width 250 height 23
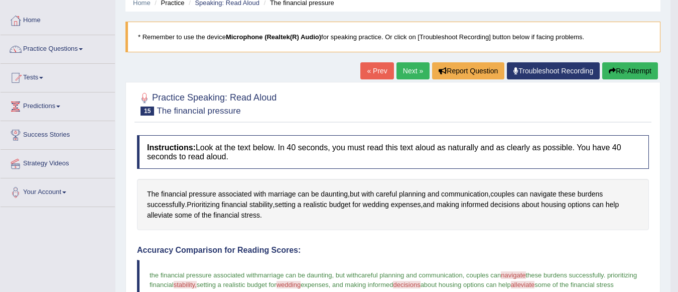
scroll to position [46, 0]
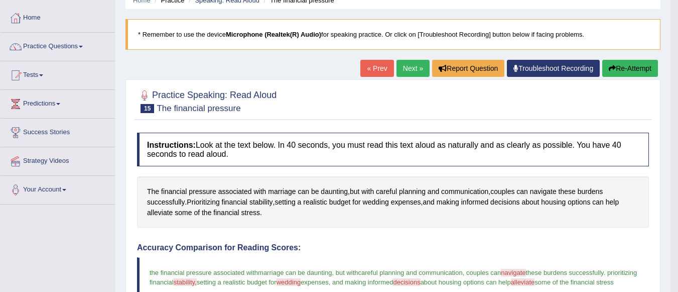
click at [409, 68] on link "Next »" at bounding box center [413, 68] width 33 height 17
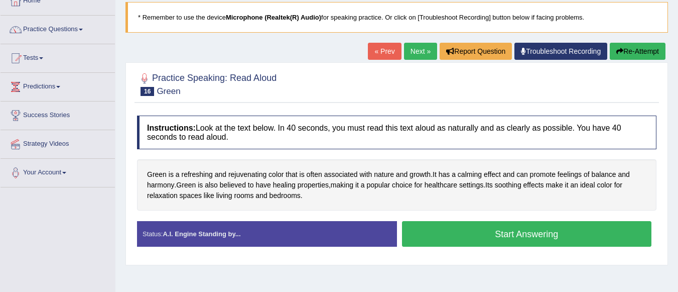
scroll to position [68, 0]
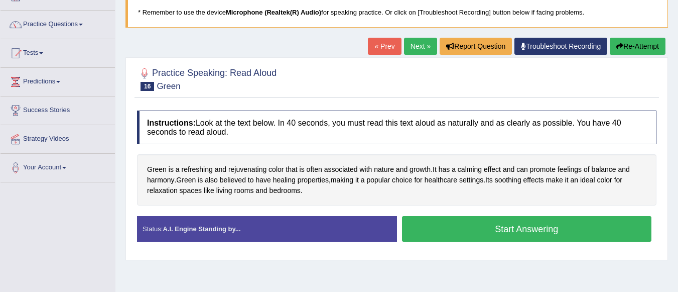
drag, startPoint x: 463, startPoint y: 228, endPoint x: 685, endPoint y: 105, distance: 253.5
click at [678, 105] on html "Toggle navigation Home Practice Questions Speaking Practice Read Aloud Repeat S…" at bounding box center [339, 78] width 678 height 292
click at [553, 231] on button "Start Answering" at bounding box center [527, 229] width 250 height 26
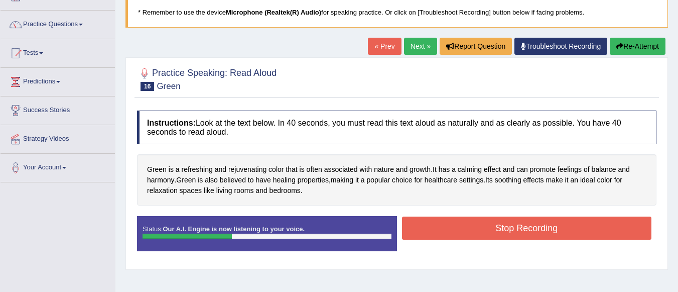
click at [506, 230] on button "Stop Recording" at bounding box center [527, 227] width 250 height 23
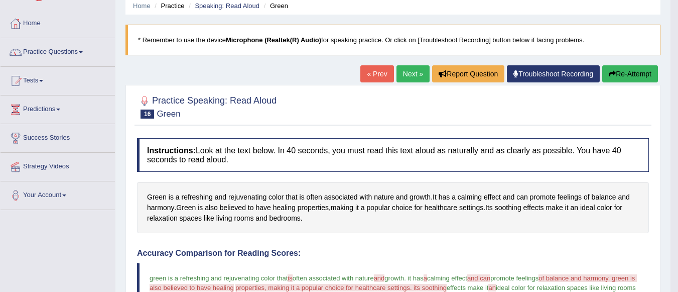
scroll to position [39, 0]
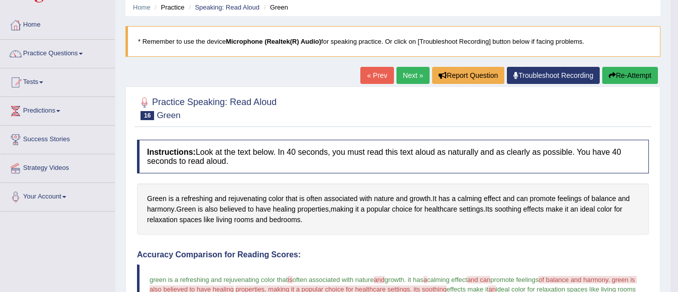
click at [404, 71] on link "Next »" at bounding box center [413, 75] width 33 height 17
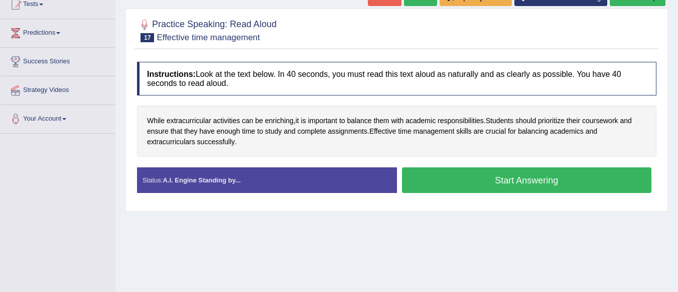
click at [478, 178] on button "Start Answering" at bounding box center [527, 180] width 250 height 26
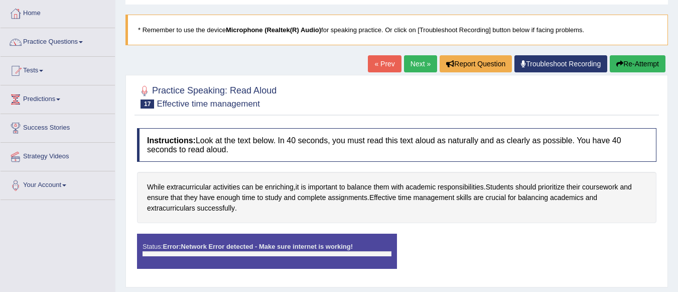
scroll to position [16, 0]
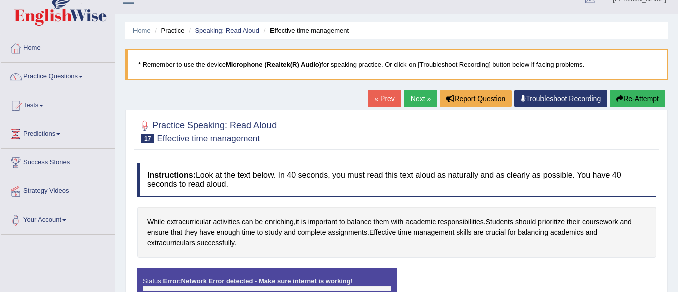
click at [406, 98] on link "Next »" at bounding box center [420, 98] width 33 height 17
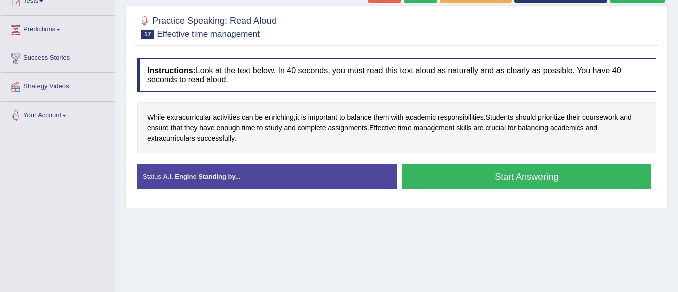
scroll to position [143, 0]
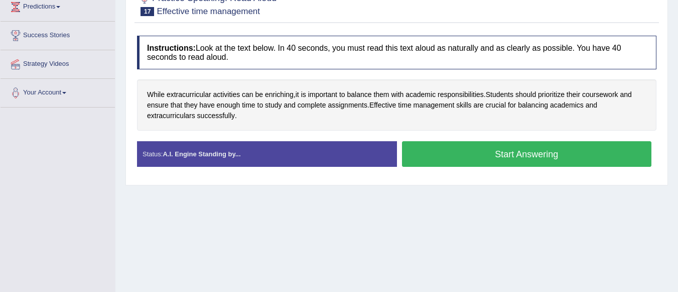
click at [498, 158] on button "Start Answering" at bounding box center [527, 154] width 250 height 26
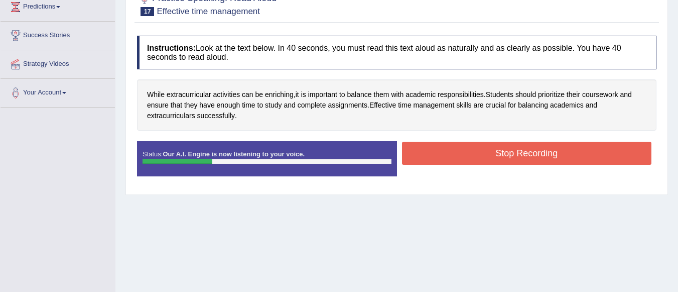
click at [463, 154] on button "Stop Recording" at bounding box center [527, 153] width 250 height 23
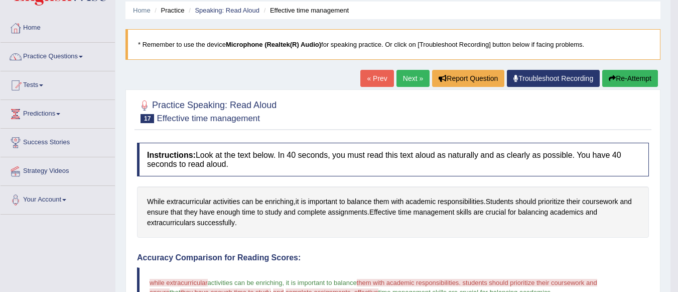
scroll to position [34, 0]
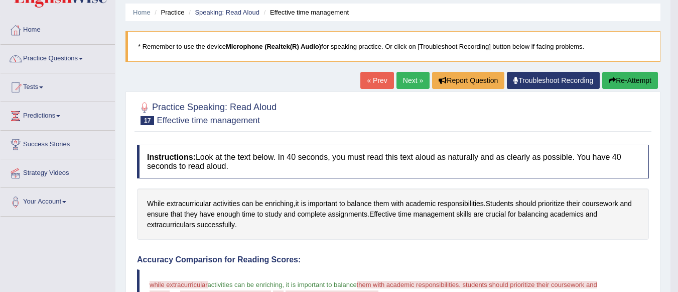
click at [611, 74] on button "Re-Attempt" at bounding box center [631, 80] width 56 height 17
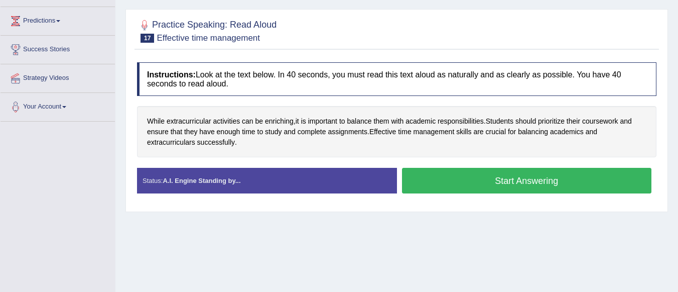
scroll to position [130, 0]
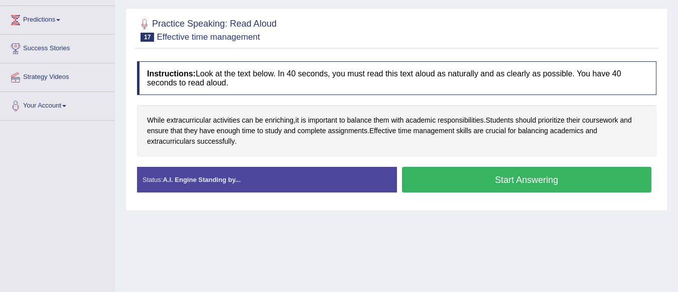
click at [553, 191] on button "Start Answering" at bounding box center [527, 180] width 250 height 26
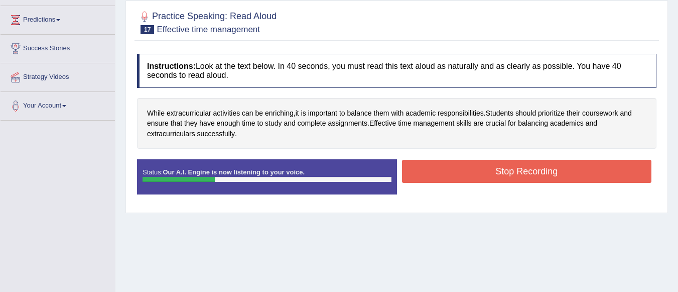
click at [445, 175] on button "Stop Recording" at bounding box center [527, 171] width 250 height 23
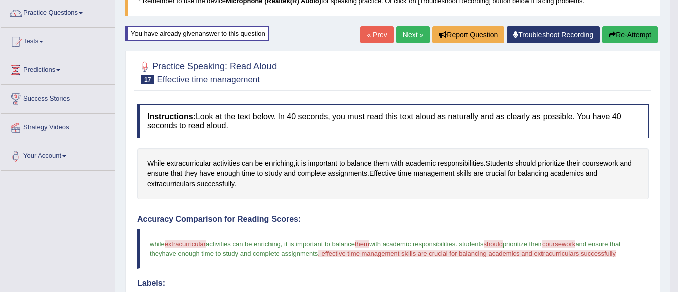
scroll to position [77, 0]
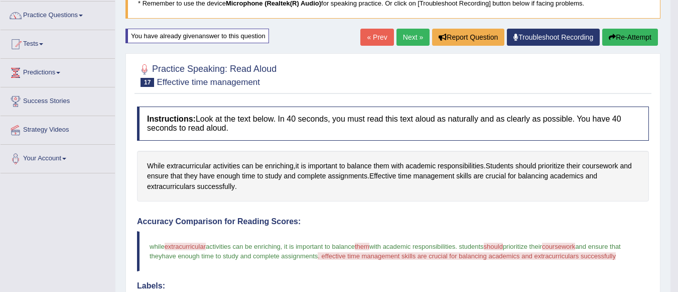
click at [403, 35] on link "Next »" at bounding box center [413, 37] width 33 height 17
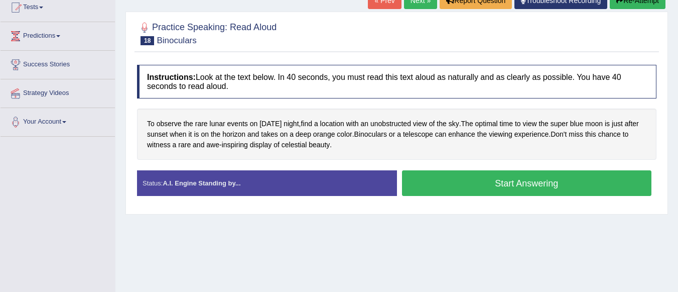
scroll to position [121, 0]
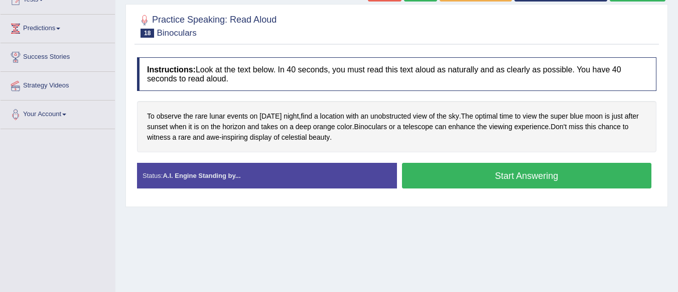
drag, startPoint x: 0, startPoint y: 0, endPoint x: 685, endPoint y: 208, distance: 716.4
click at [678, 171] on html "Toggle navigation Home Practice Questions Speaking Practice Read Aloud Repeat S…" at bounding box center [339, 25] width 678 height 292
click at [535, 176] on button "Start Answering" at bounding box center [527, 176] width 250 height 26
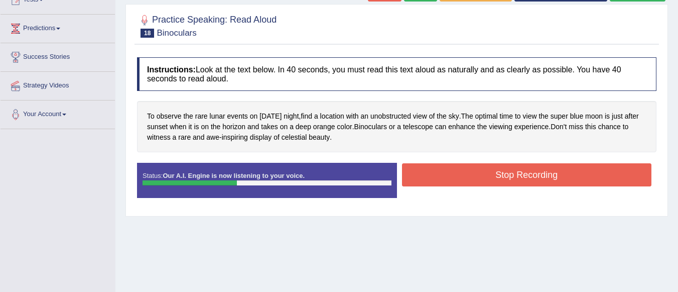
click at [420, 171] on button "Stop Recording" at bounding box center [527, 174] width 250 height 23
click at [420, 171] on div "Status: Our A.I. Engine is now listening to your voice. Start Answering Stop Re…" at bounding box center [397, 185] width 520 height 45
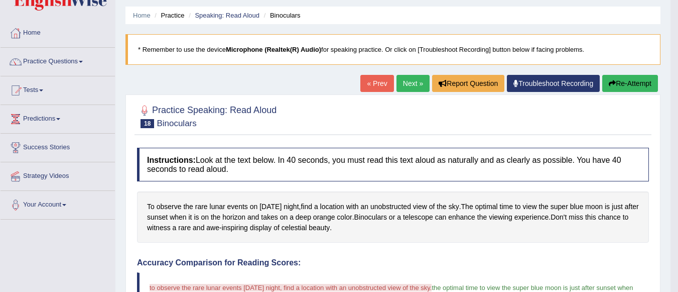
scroll to position [28, 0]
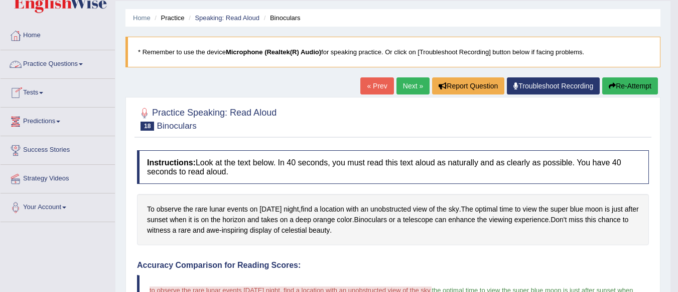
click at [71, 61] on link "Practice Questions" at bounding box center [58, 62] width 114 height 25
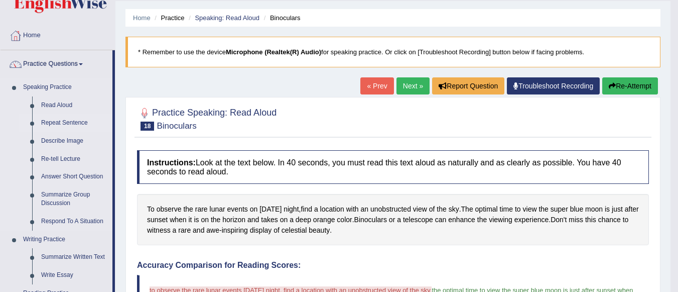
click at [54, 122] on link "Repeat Sentence" at bounding box center [75, 123] width 76 height 18
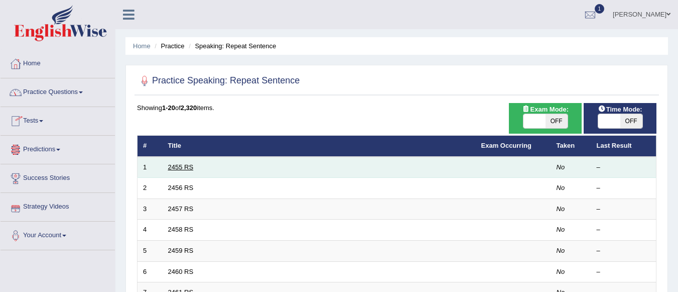
click at [182, 166] on link "2455 RS" at bounding box center [181, 167] width 26 height 8
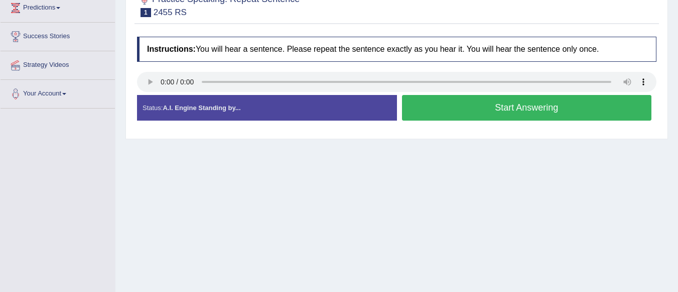
scroll to position [145, 0]
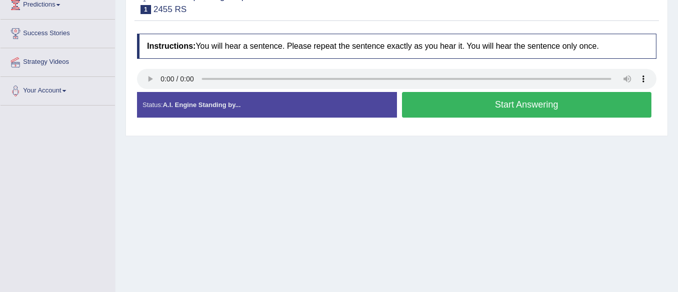
click at [573, 164] on div "Home Practice Speaking: Repeat Sentence 2455 RS * Remember to use the device Mi…" at bounding box center [396, 106] width 563 height 502
